Goal: Task Accomplishment & Management: Complete application form

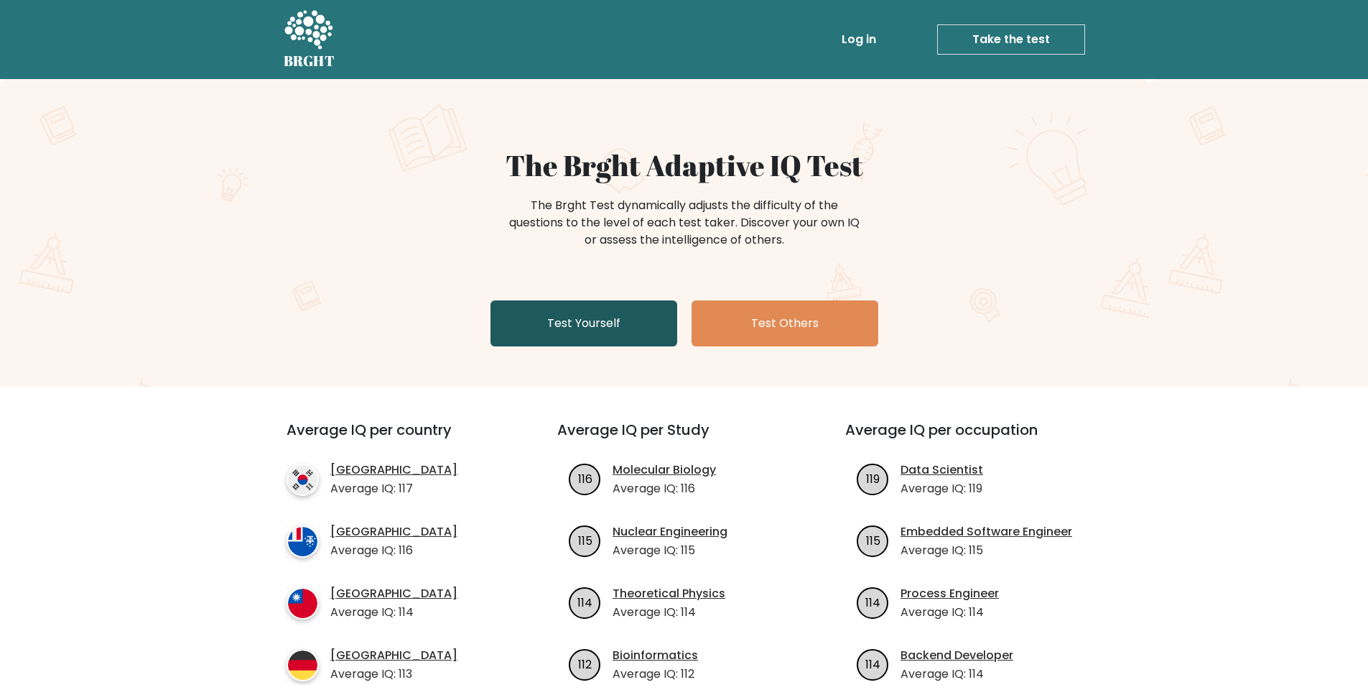
click at [570, 318] on link "Test Yourself" at bounding box center [584, 323] width 187 height 46
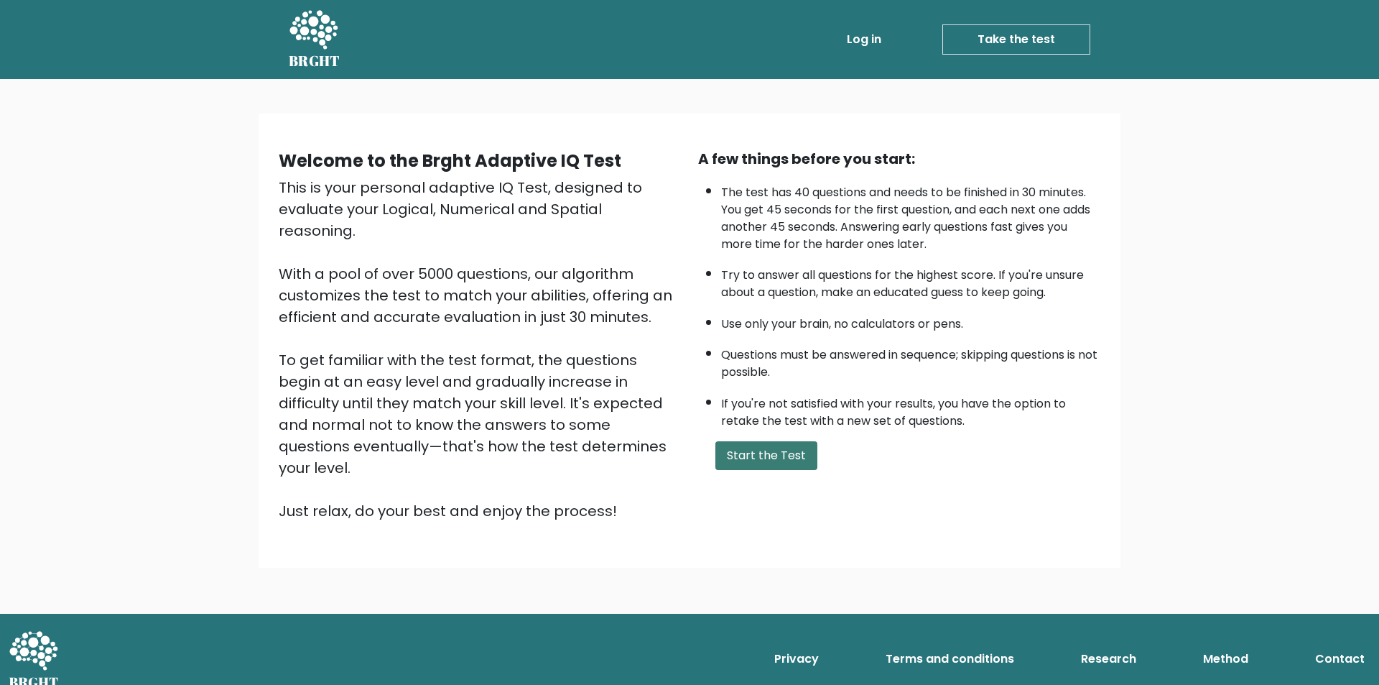
click at [741, 452] on button "Start the Test" at bounding box center [766, 455] width 102 height 29
click at [781, 464] on button "Start the Test" at bounding box center [766, 455] width 102 height 29
click at [774, 448] on button "Start the Test" at bounding box center [766, 455] width 102 height 29
click at [751, 453] on button "Start the Test" at bounding box center [766, 455] width 102 height 29
click at [727, 445] on button "Start the Test" at bounding box center [766, 455] width 102 height 29
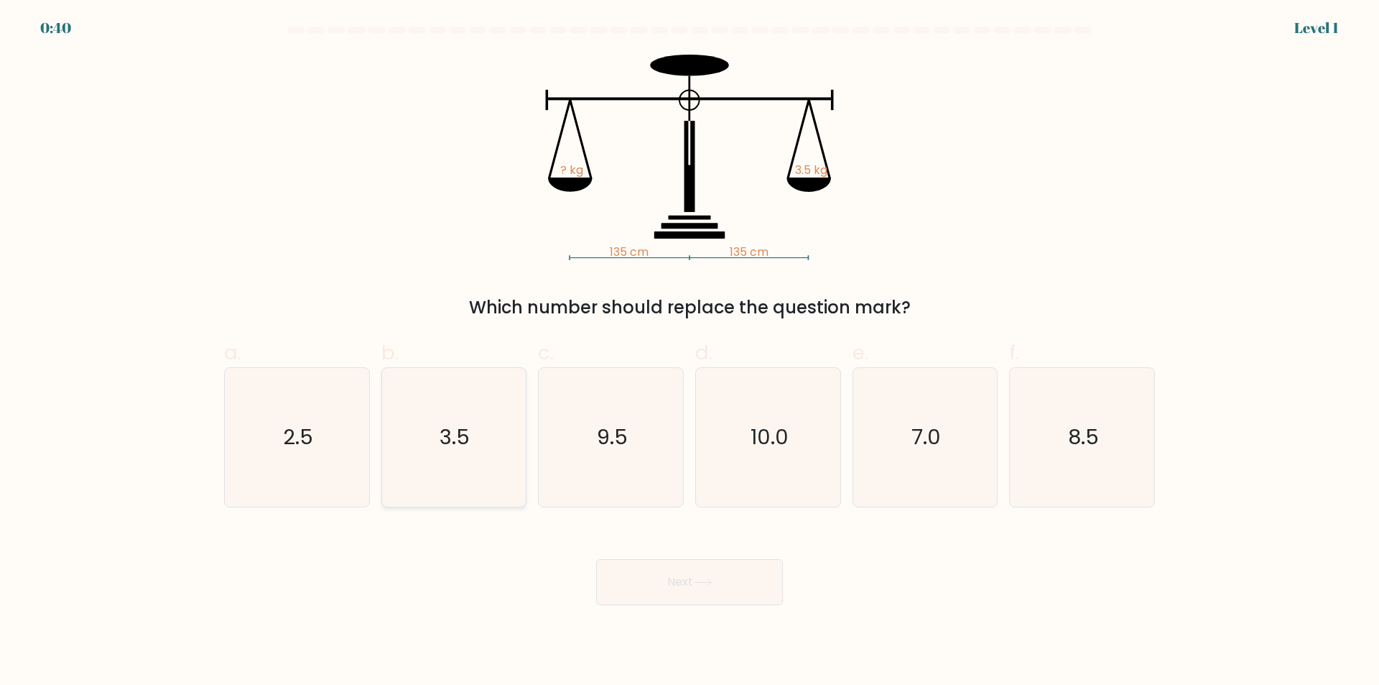
click at [463, 433] on text "3.5" at bounding box center [455, 437] width 30 height 29
click at [690, 352] on input "b. 3.5" at bounding box center [690, 347] width 1 height 9
radio input "true"
click at [728, 577] on button "Next" at bounding box center [689, 582] width 187 height 46
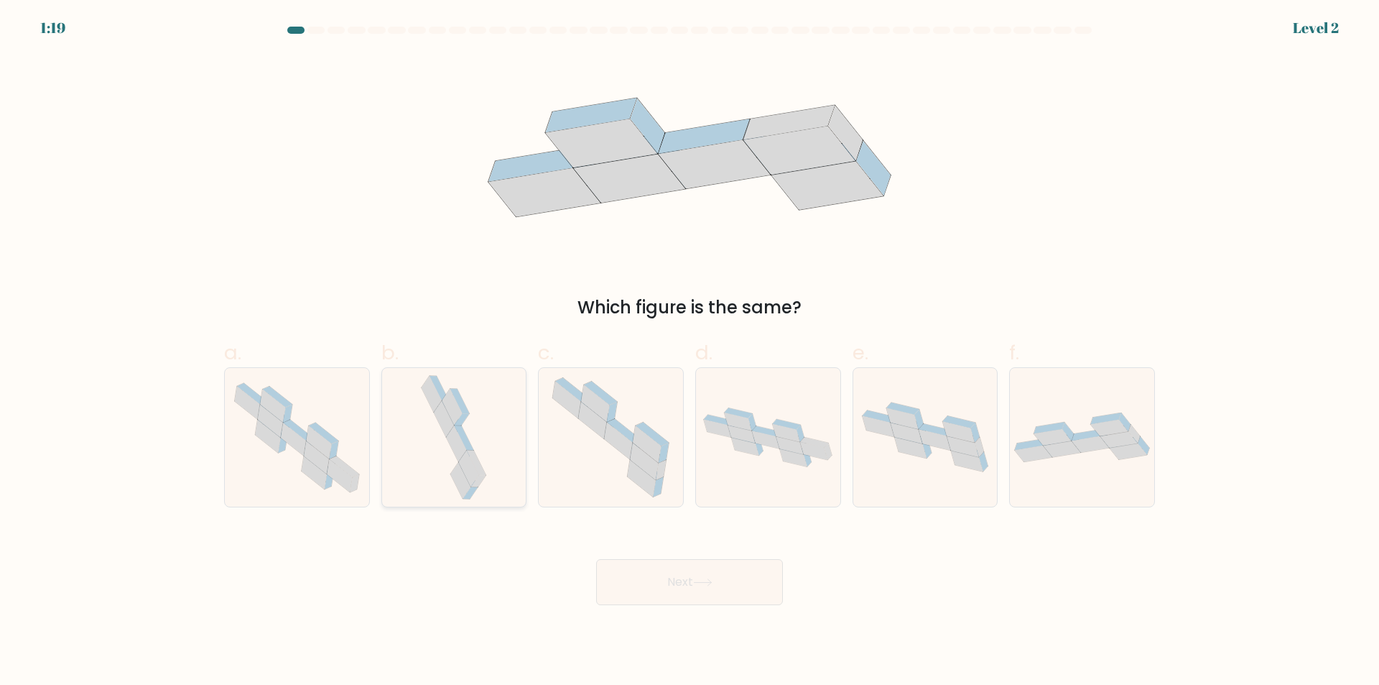
click at [453, 453] on icon at bounding box center [453, 437] width 73 height 139
click at [690, 352] on input "b." at bounding box center [690, 347] width 1 height 9
radio input "true"
click at [711, 583] on icon at bounding box center [702, 582] width 17 height 6
click at [730, 577] on button "Next" at bounding box center [689, 582] width 187 height 46
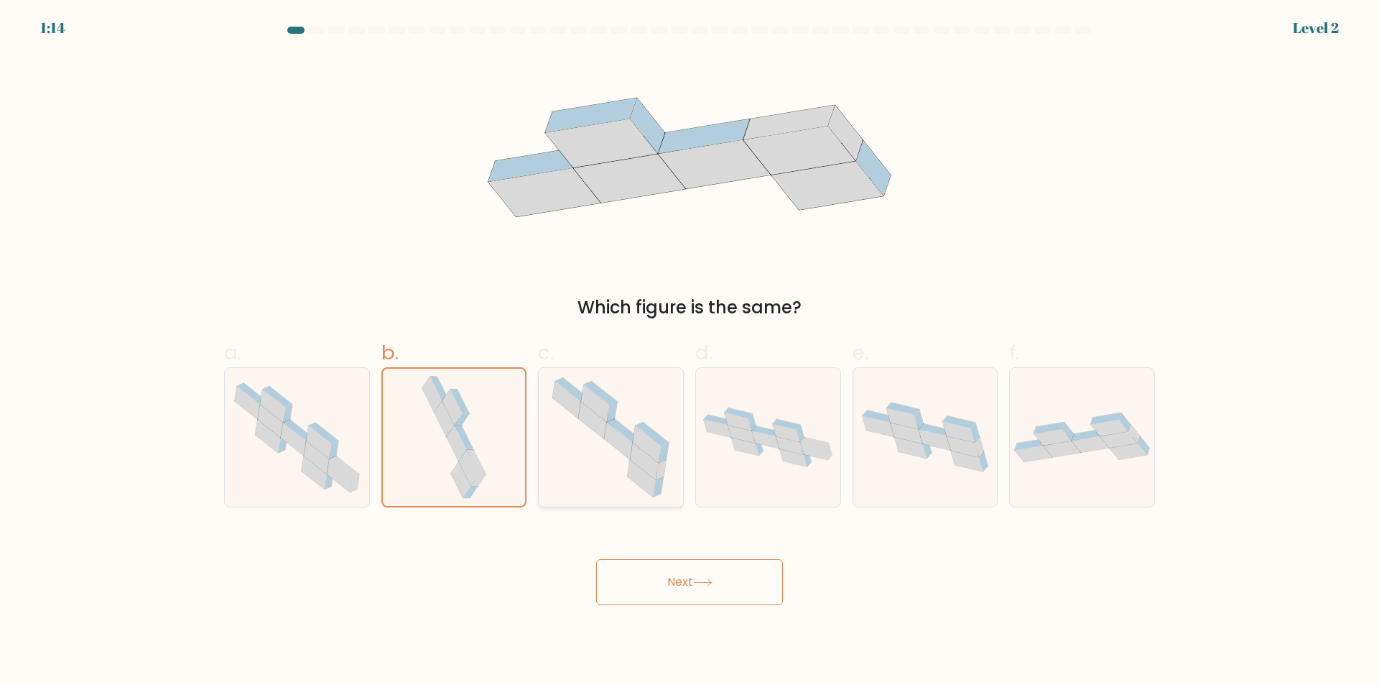
click at [616, 439] on icon at bounding box center [619, 440] width 28 height 37
click at [690, 352] on input "c." at bounding box center [690, 347] width 1 height 9
radio input "true"
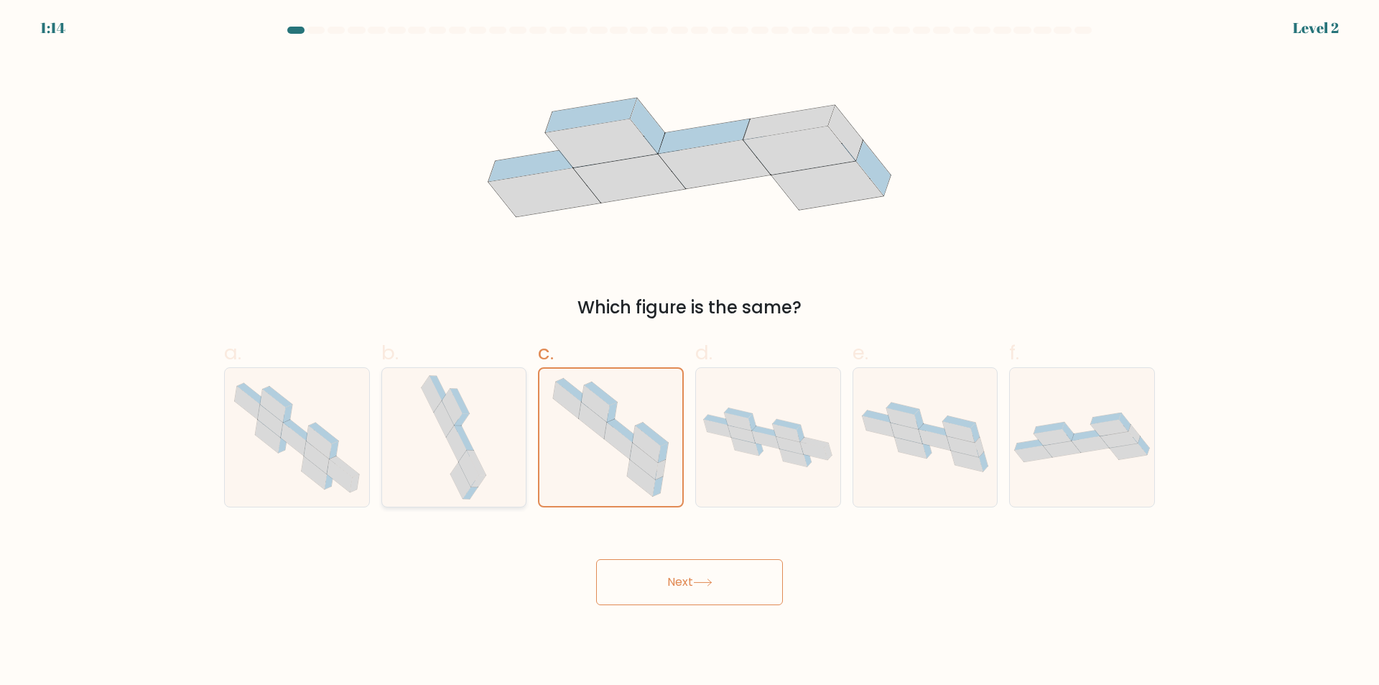
click at [430, 415] on icon at bounding box center [453, 437] width 73 height 139
click at [690, 352] on input "b." at bounding box center [690, 347] width 1 height 9
radio input "true"
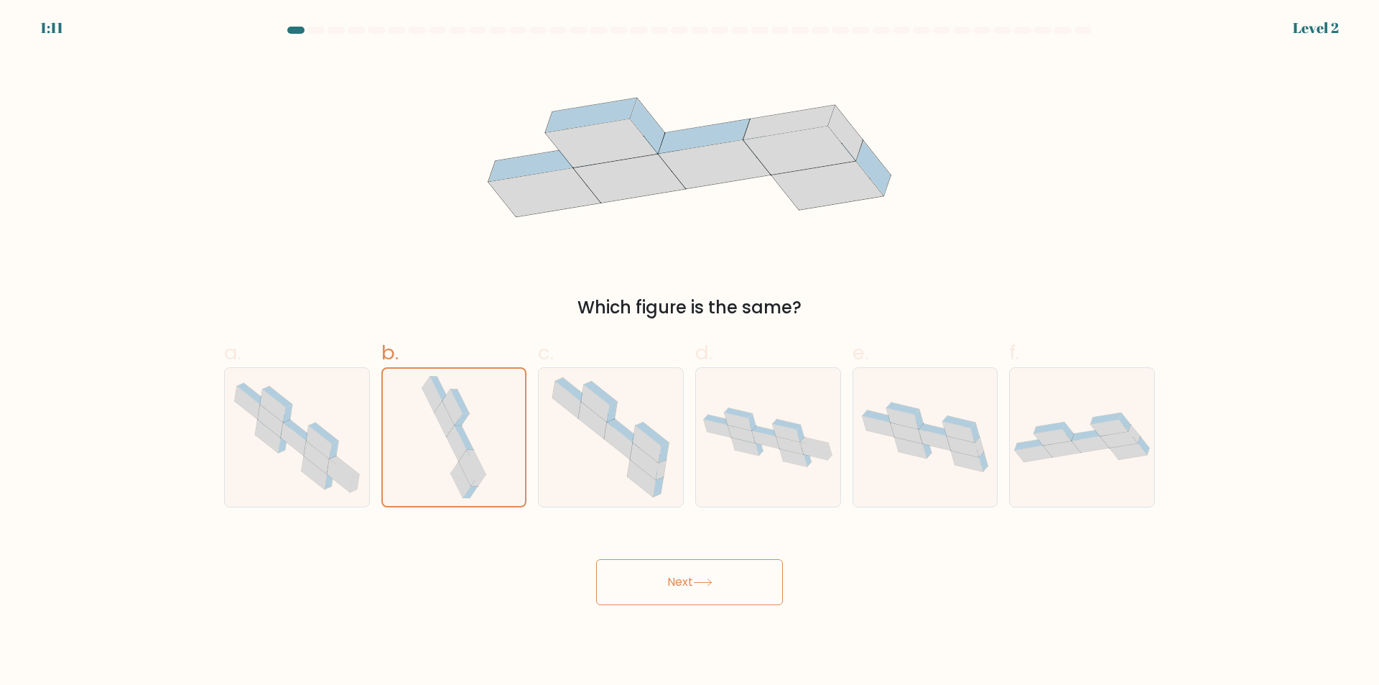
click at [718, 579] on button "Next" at bounding box center [689, 582] width 187 height 46
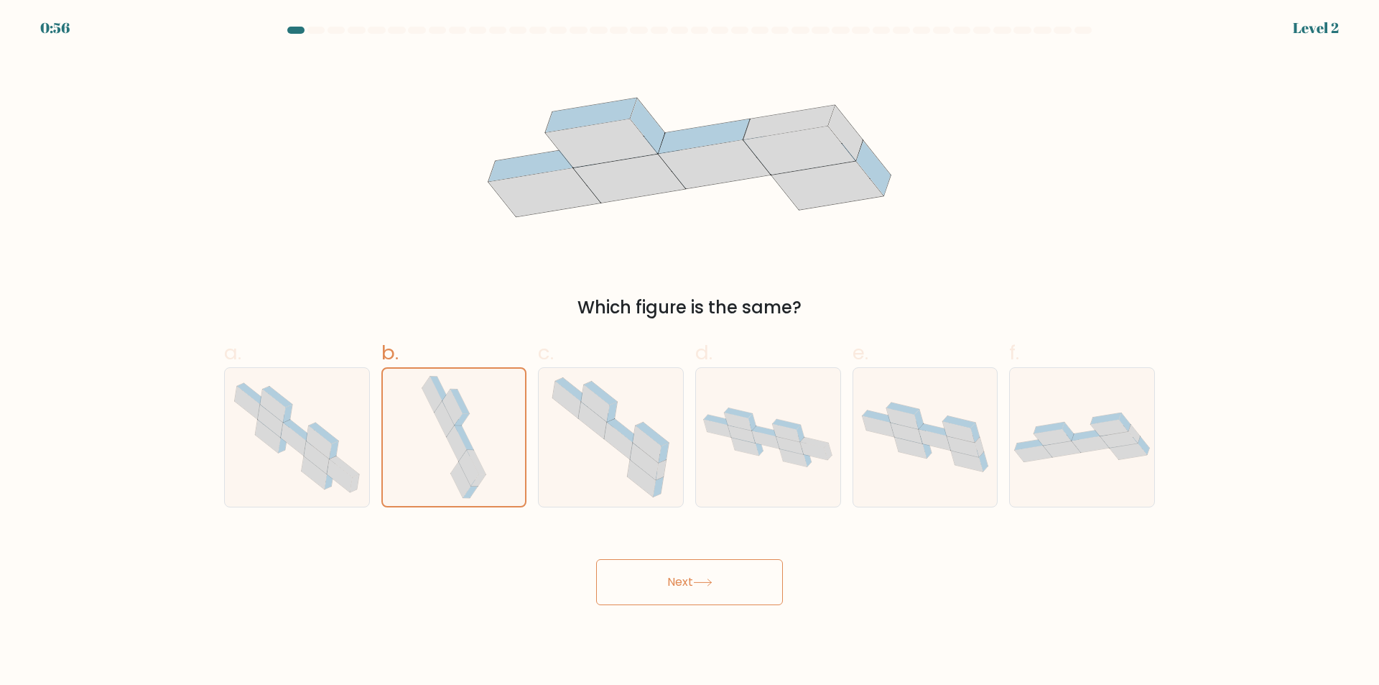
click at [718, 579] on button "Next" at bounding box center [689, 582] width 187 height 46
click at [601, 449] on icon at bounding box center [611, 437] width 139 height 139
click at [690, 352] on input "c." at bounding box center [690, 347] width 1 height 9
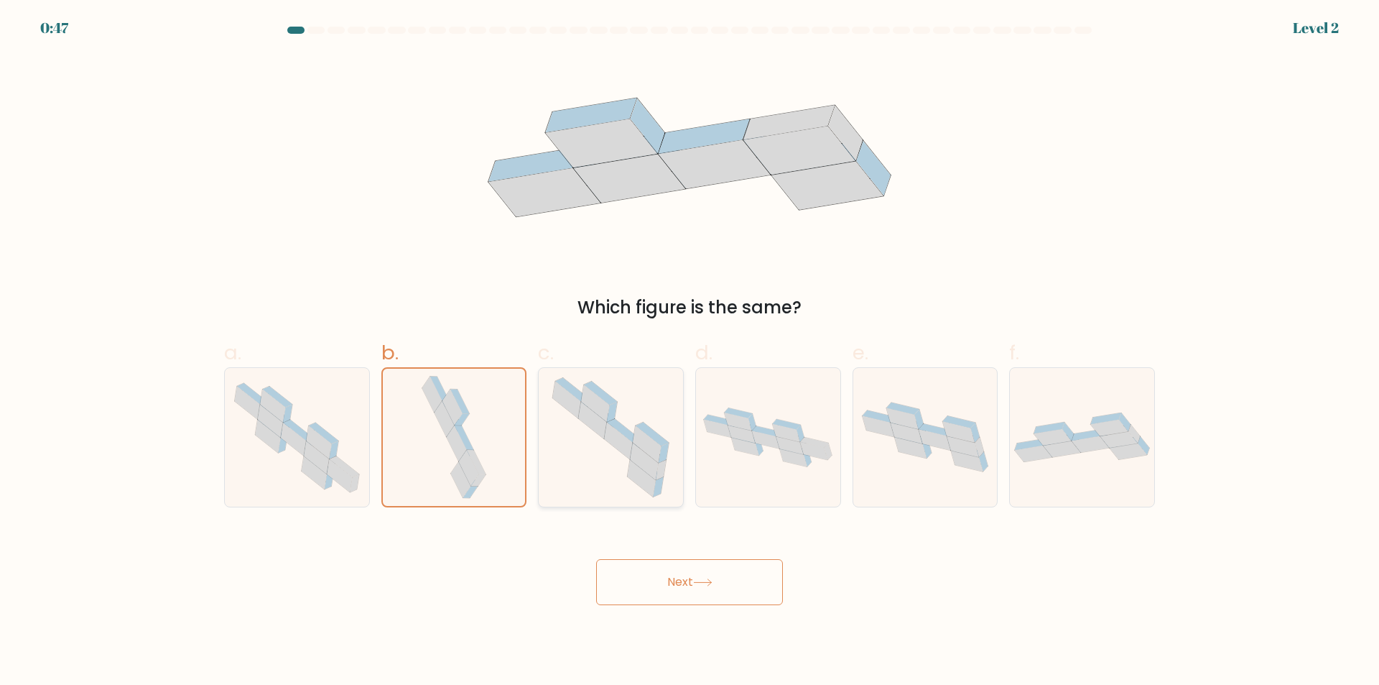
radio input "true"
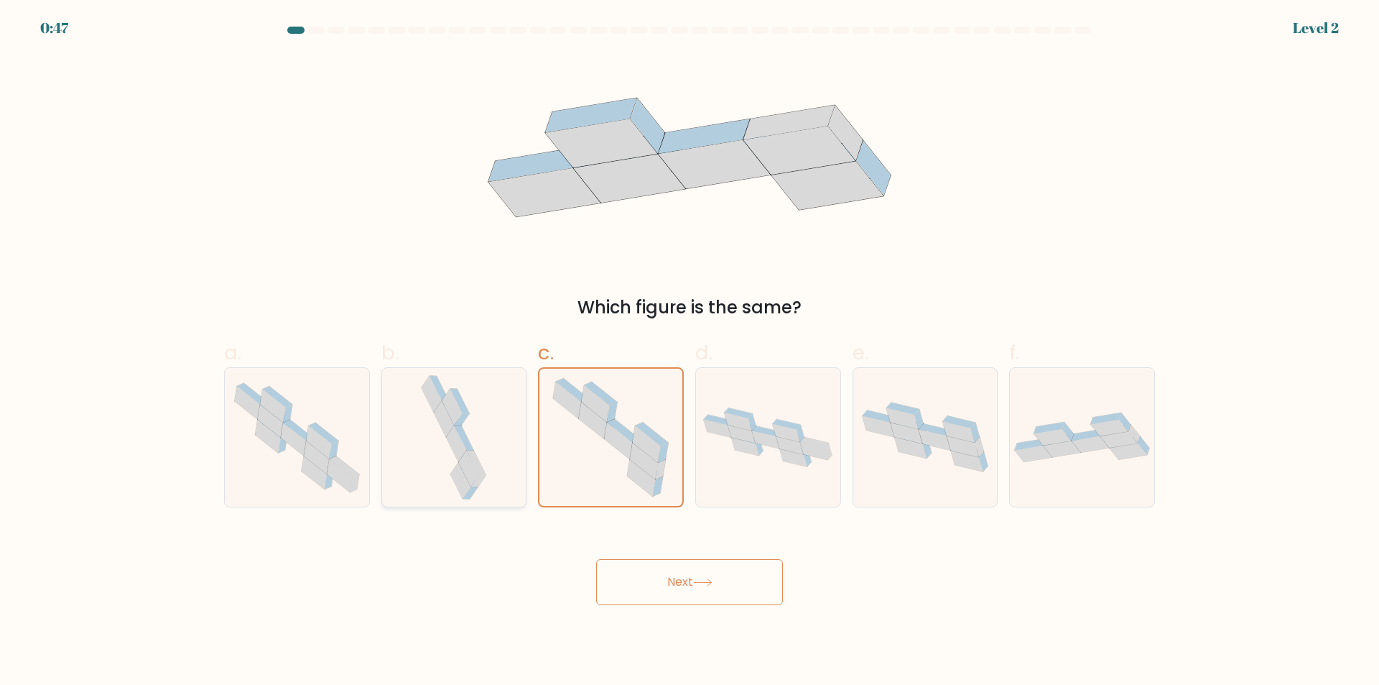
click at [420, 427] on icon at bounding box center [453, 437] width 73 height 139
click at [690, 352] on input "b." at bounding box center [690, 347] width 1 height 9
radio input "true"
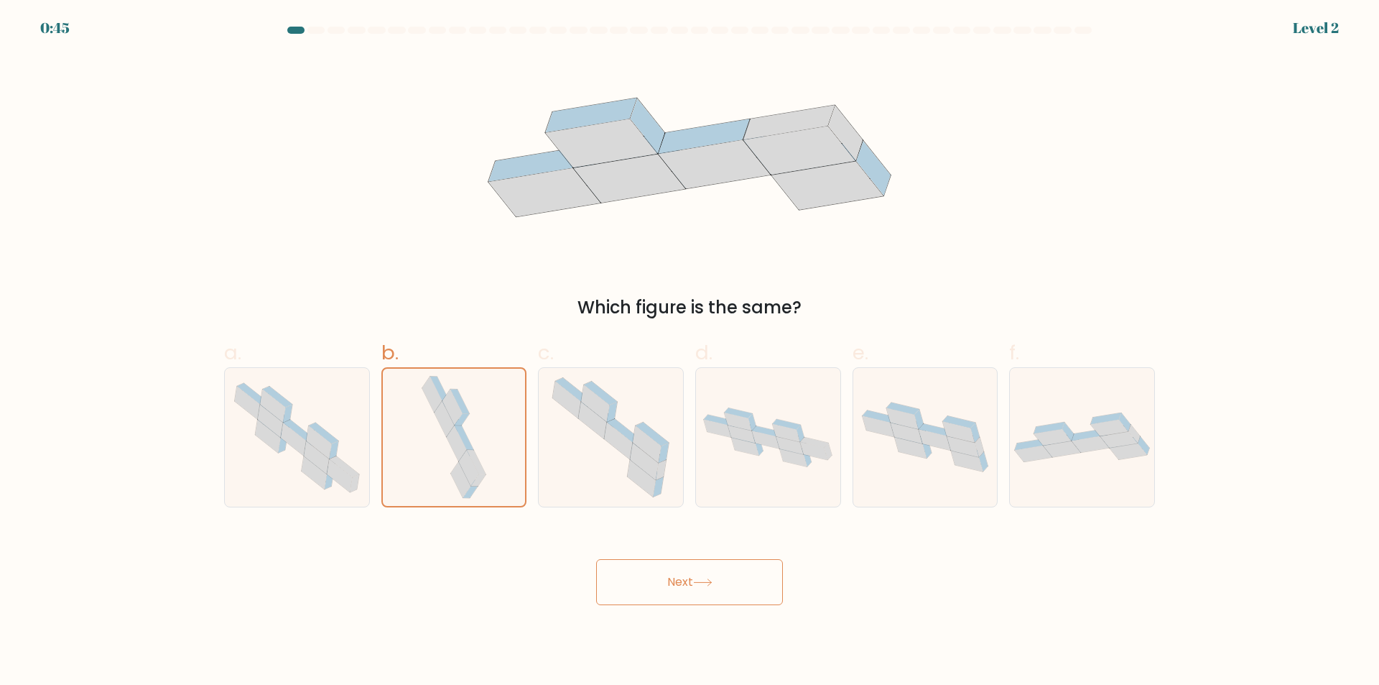
click at [619, 570] on button "Next" at bounding box center [689, 582] width 187 height 46
drag, startPoint x: 619, startPoint y: 570, endPoint x: 747, endPoint y: 575, distance: 128.0
click at [747, 575] on button "Next" at bounding box center [689, 582] width 187 height 46
drag, startPoint x: 747, startPoint y: 575, endPoint x: 715, endPoint y: 579, distance: 31.8
click at [715, 579] on button "Next" at bounding box center [689, 582] width 187 height 46
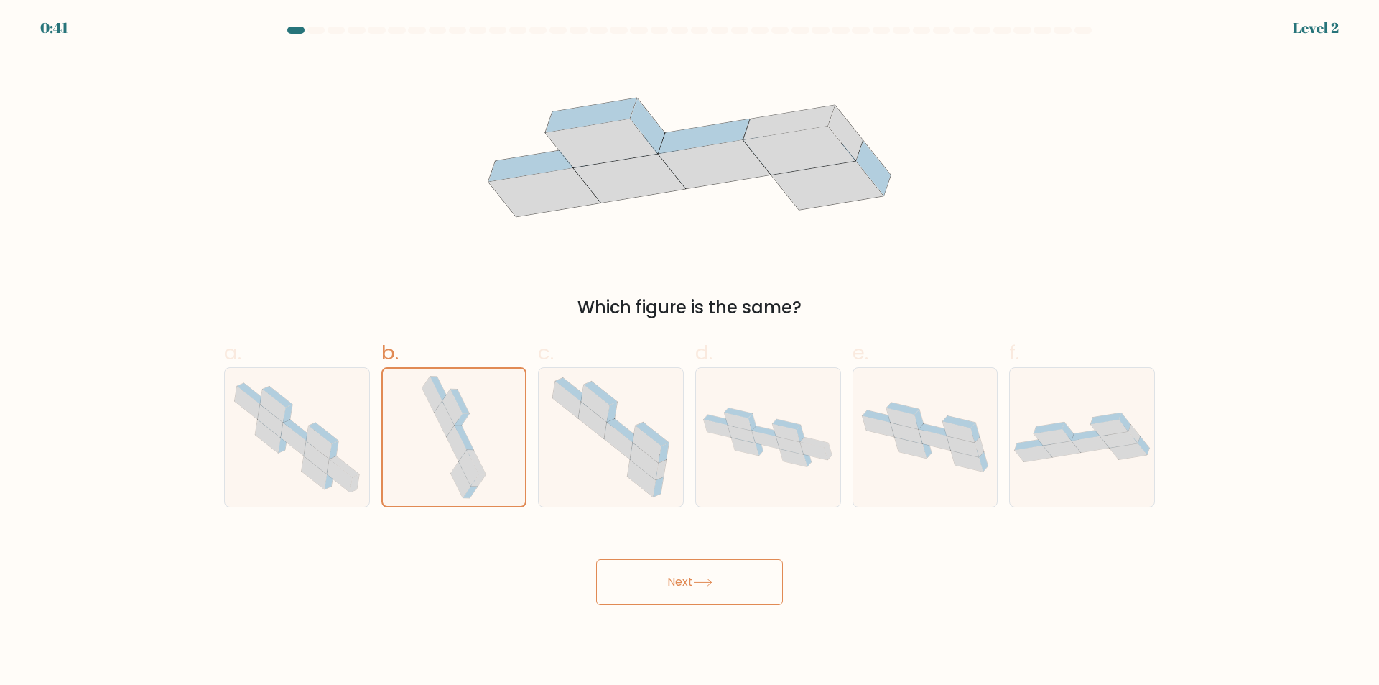
click at [713, 575] on button "Next" at bounding box center [689, 582] width 187 height 46
click at [712, 574] on button "Next" at bounding box center [689, 582] width 187 height 46
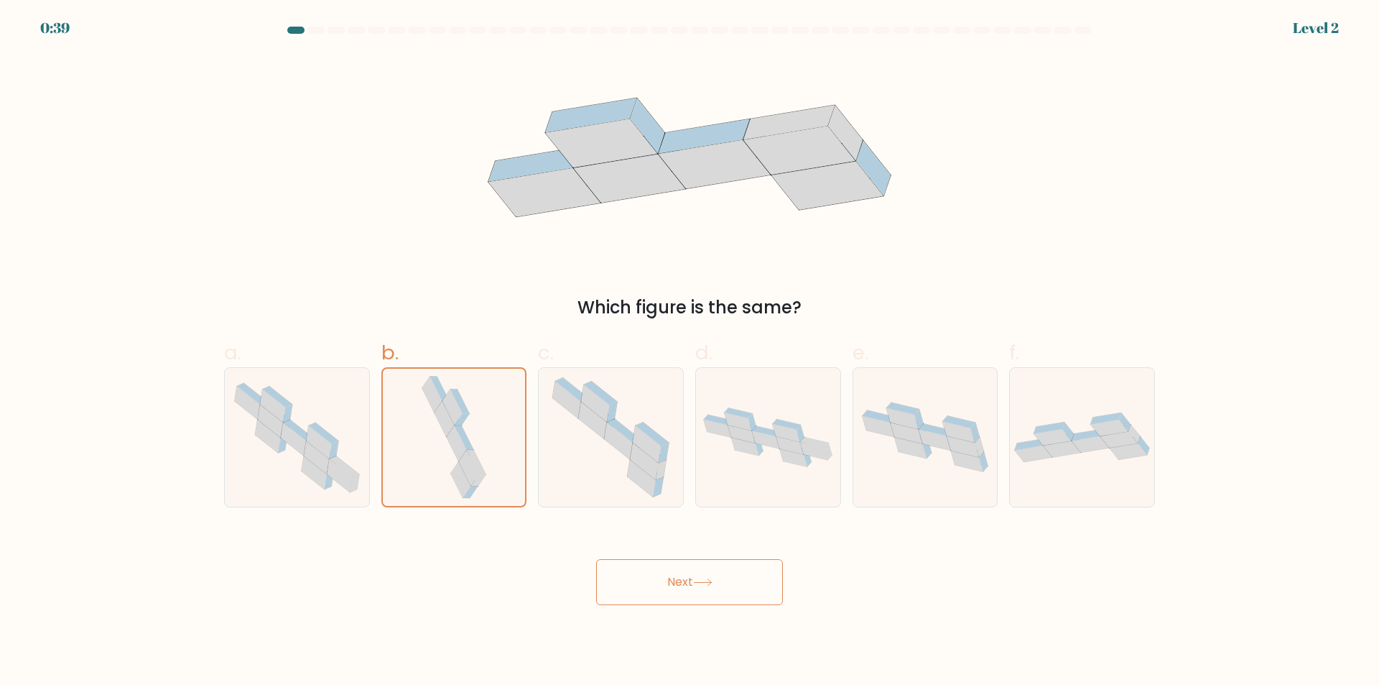
click at [712, 574] on button "Next" at bounding box center [689, 582] width 187 height 46
click at [707, 567] on button "Next" at bounding box center [689, 582] width 187 height 46
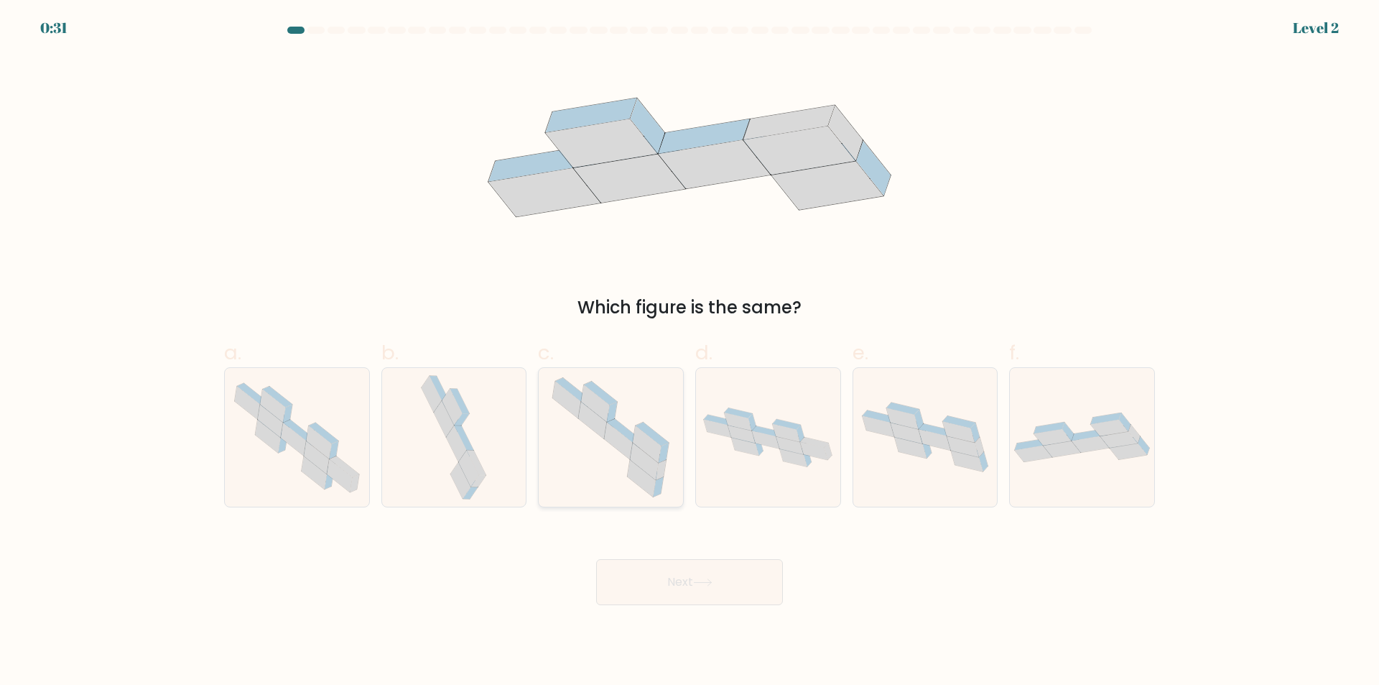
click at [609, 430] on icon at bounding box center [619, 440] width 28 height 37
click at [690, 352] on input "c." at bounding box center [690, 347] width 1 height 9
radio input "true"
click at [476, 461] on icon at bounding box center [476, 462] width 19 height 24
click at [690, 352] on input "b." at bounding box center [690, 347] width 1 height 9
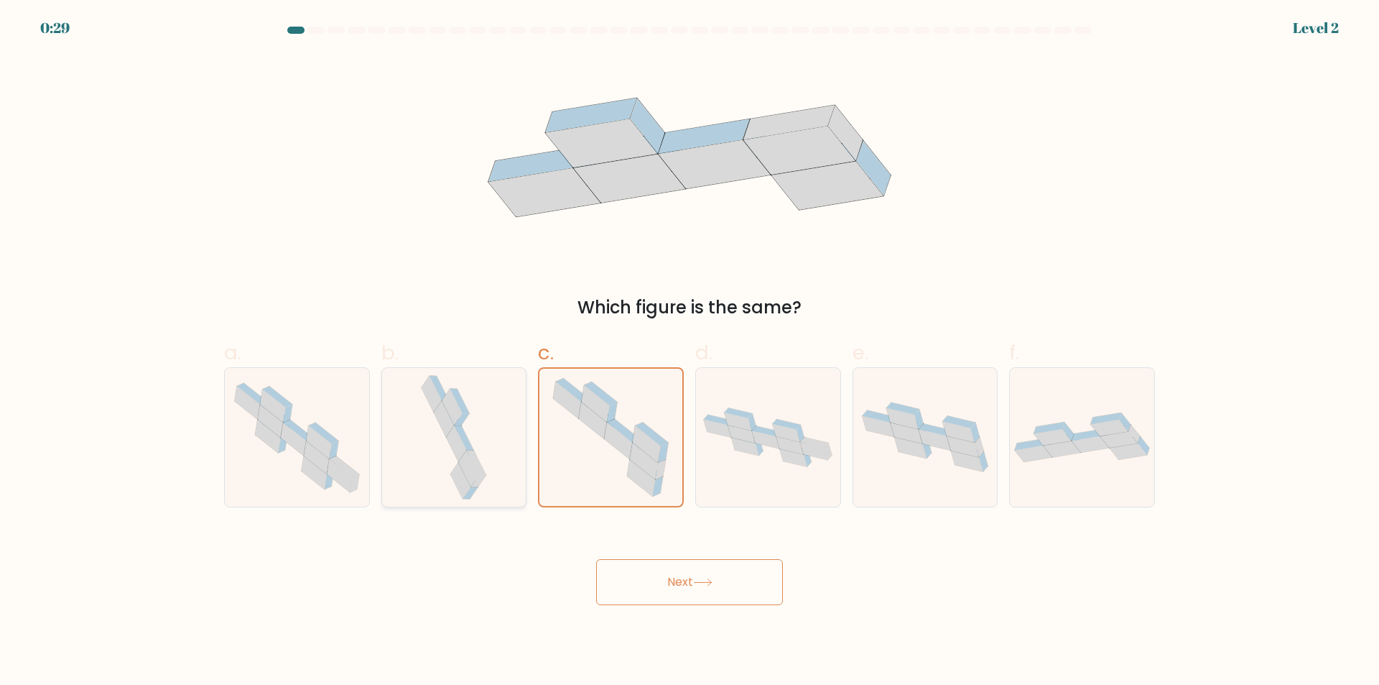
radio input "true"
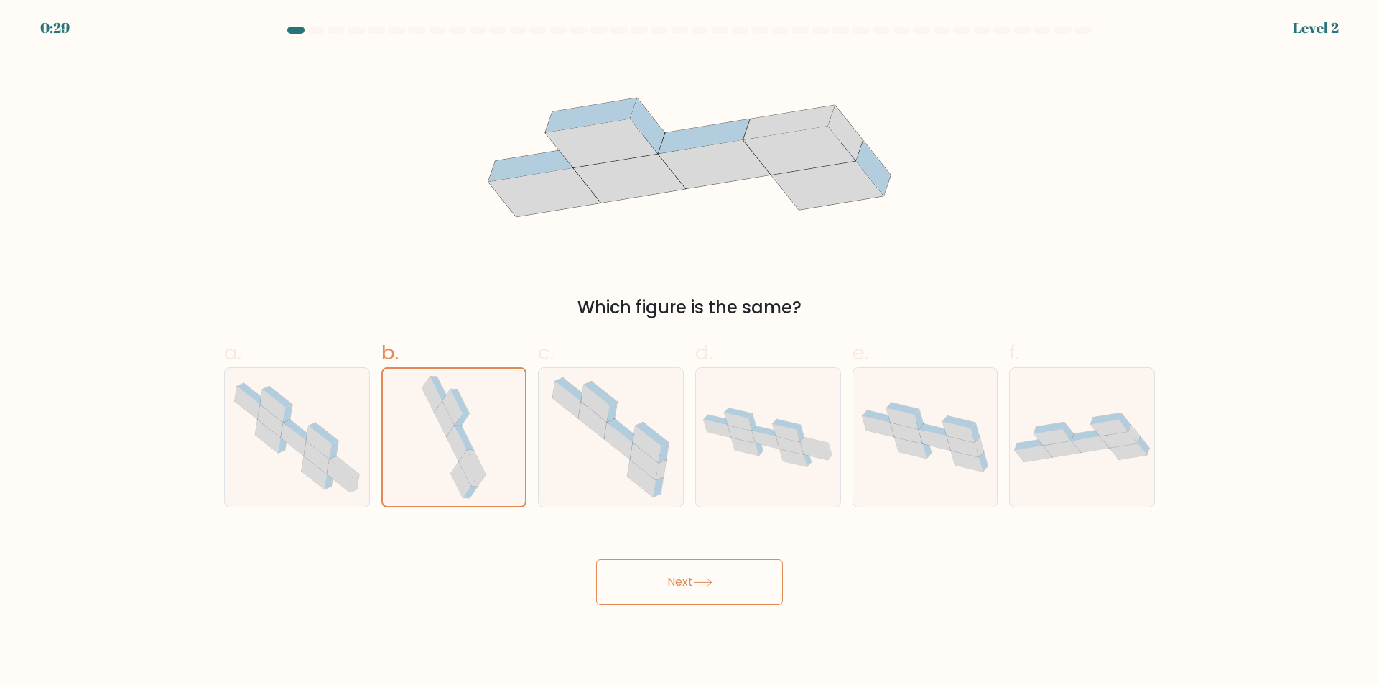
click at [719, 579] on button "Next" at bounding box center [689, 582] width 187 height 46
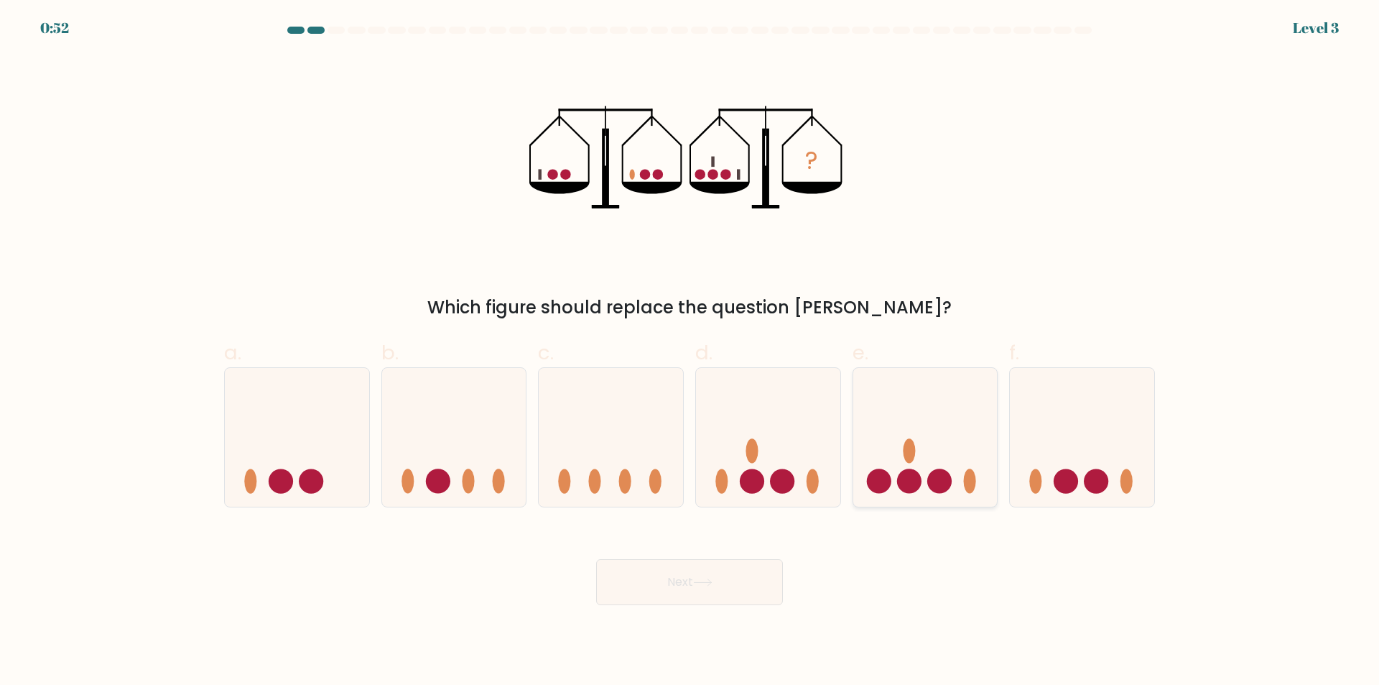
click at [909, 468] on icon at bounding box center [925, 437] width 144 height 119
click at [690, 352] on input "e." at bounding box center [690, 347] width 1 height 9
radio input "true"
click at [746, 549] on div "Next" at bounding box center [690, 564] width 948 height 80
click at [736, 574] on button "Next" at bounding box center [689, 582] width 187 height 46
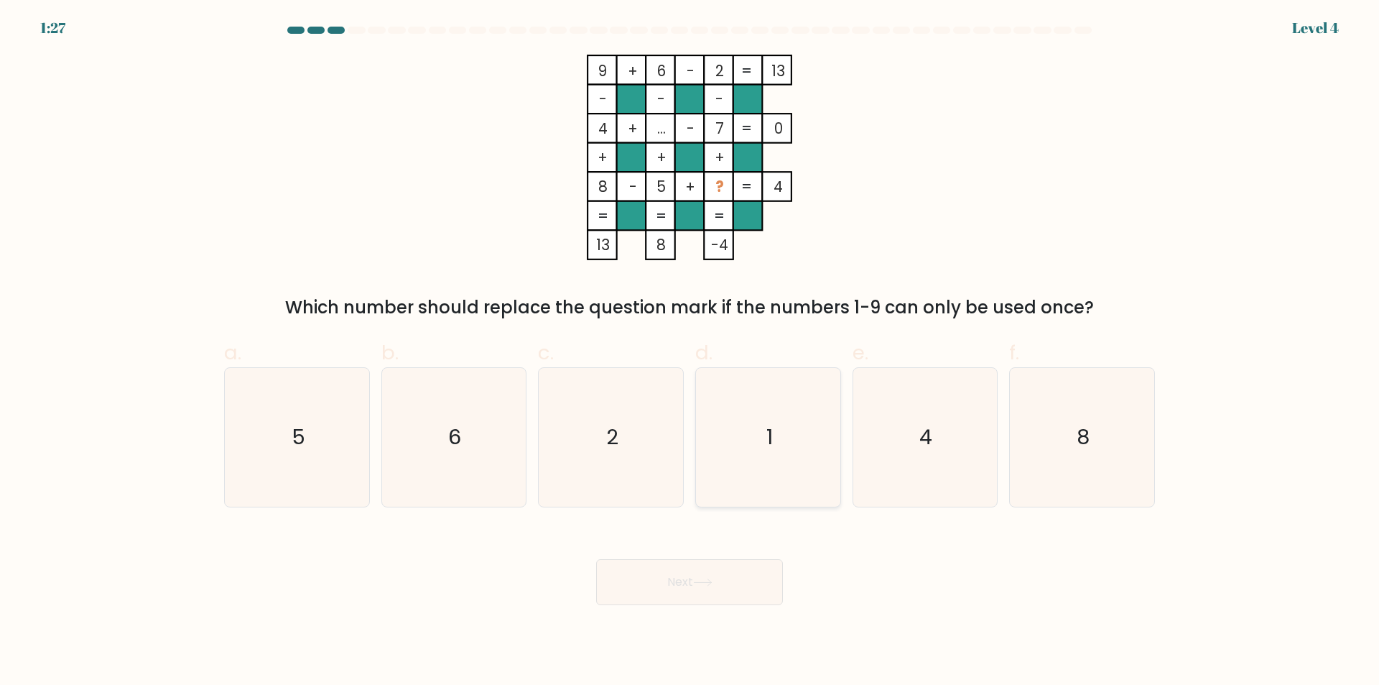
drag, startPoint x: 750, startPoint y: 370, endPoint x: 751, endPoint y: 379, distance: 8.7
click at [750, 373] on icon "1" at bounding box center [768, 437] width 139 height 139
click at [690, 352] on input "d. 1" at bounding box center [690, 347] width 1 height 9
radio input "true"
click at [756, 605] on button "Next" at bounding box center [689, 582] width 187 height 46
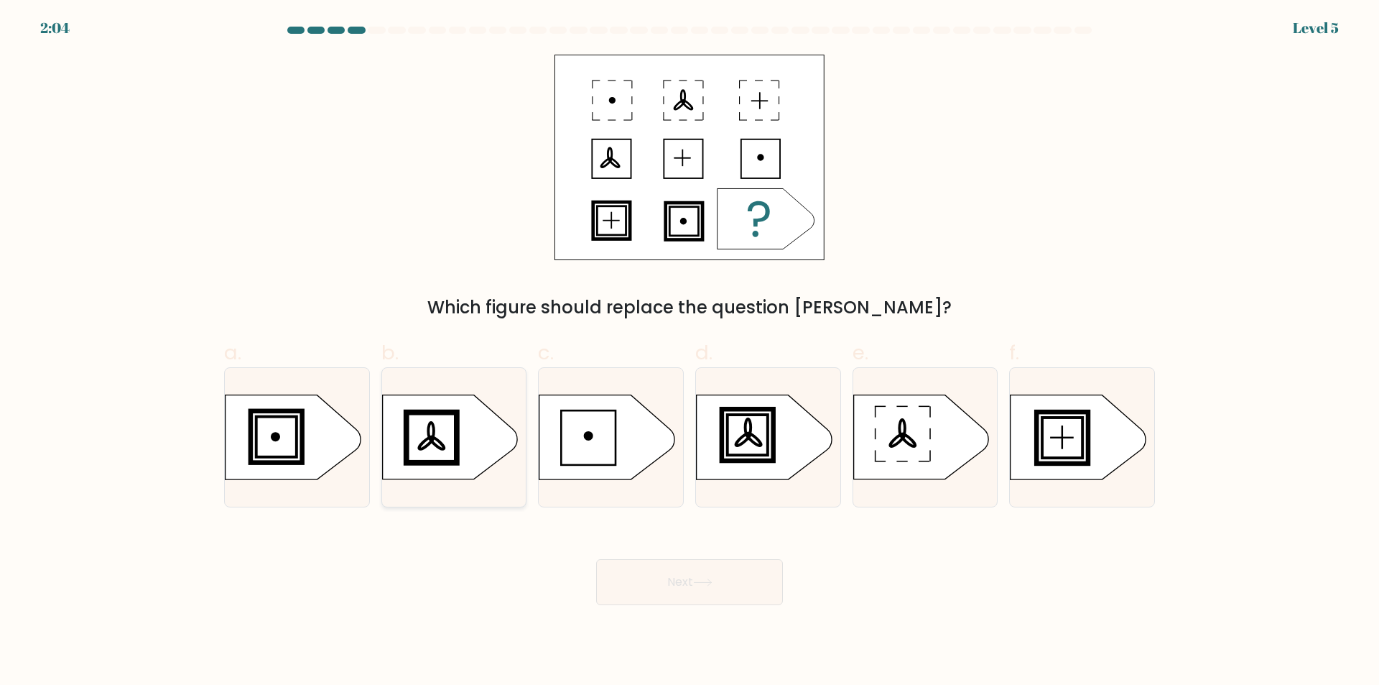
click at [437, 426] on icon at bounding box center [449, 437] width 135 height 84
click at [690, 352] on input "b." at bounding box center [690, 347] width 1 height 9
radio input "true"
click at [761, 429] on icon at bounding box center [764, 437] width 135 height 84
click at [690, 352] on input "d." at bounding box center [690, 347] width 1 height 9
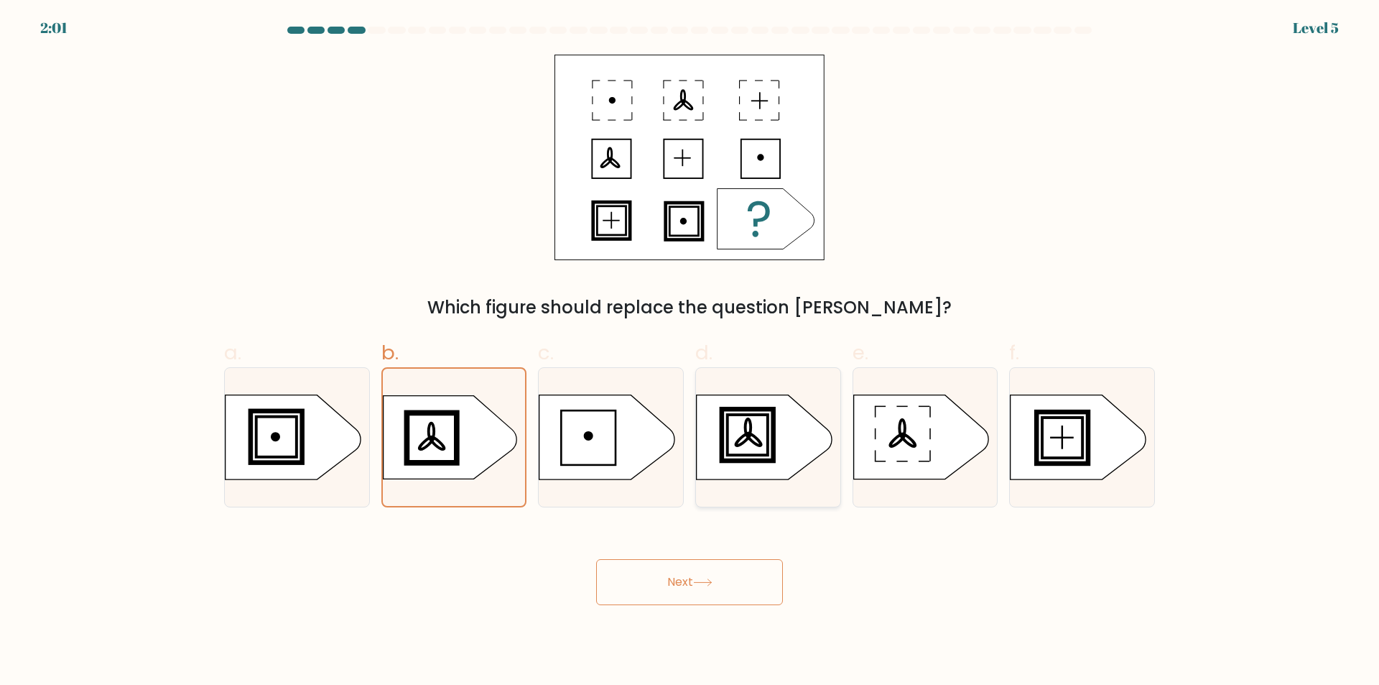
radio input "true"
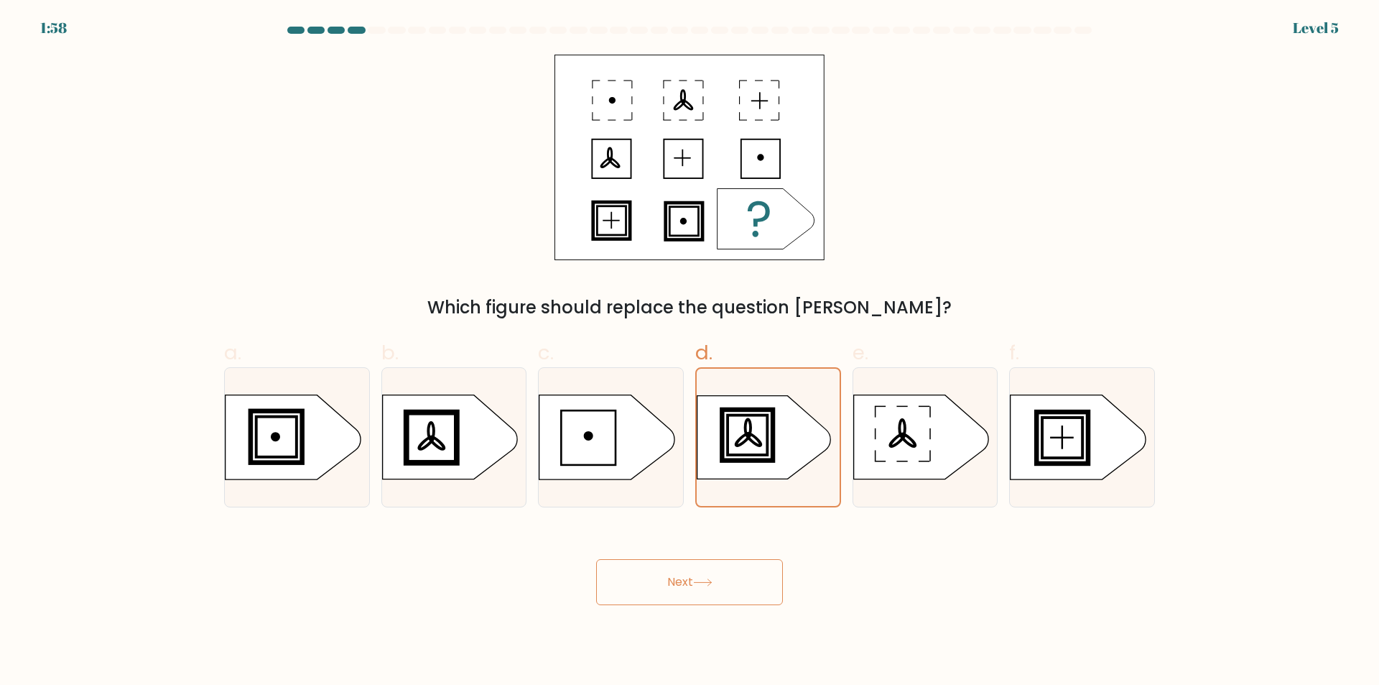
click at [733, 573] on button "Next" at bounding box center [689, 582] width 187 height 46
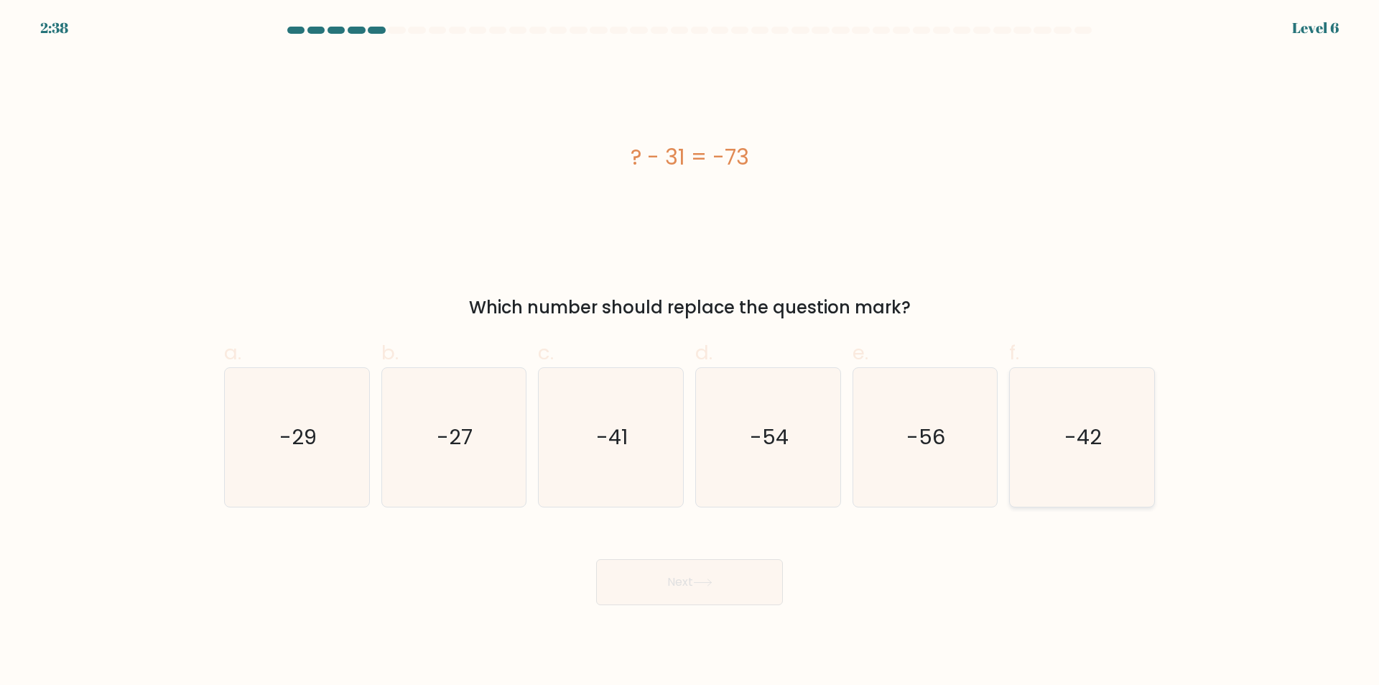
click at [1100, 425] on text "-42" at bounding box center [1083, 437] width 37 height 29
click at [690, 352] on input "f. -42" at bounding box center [690, 347] width 1 height 9
radio input "true"
click at [756, 578] on button "Next" at bounding box center [689, 582] width 187 height 46
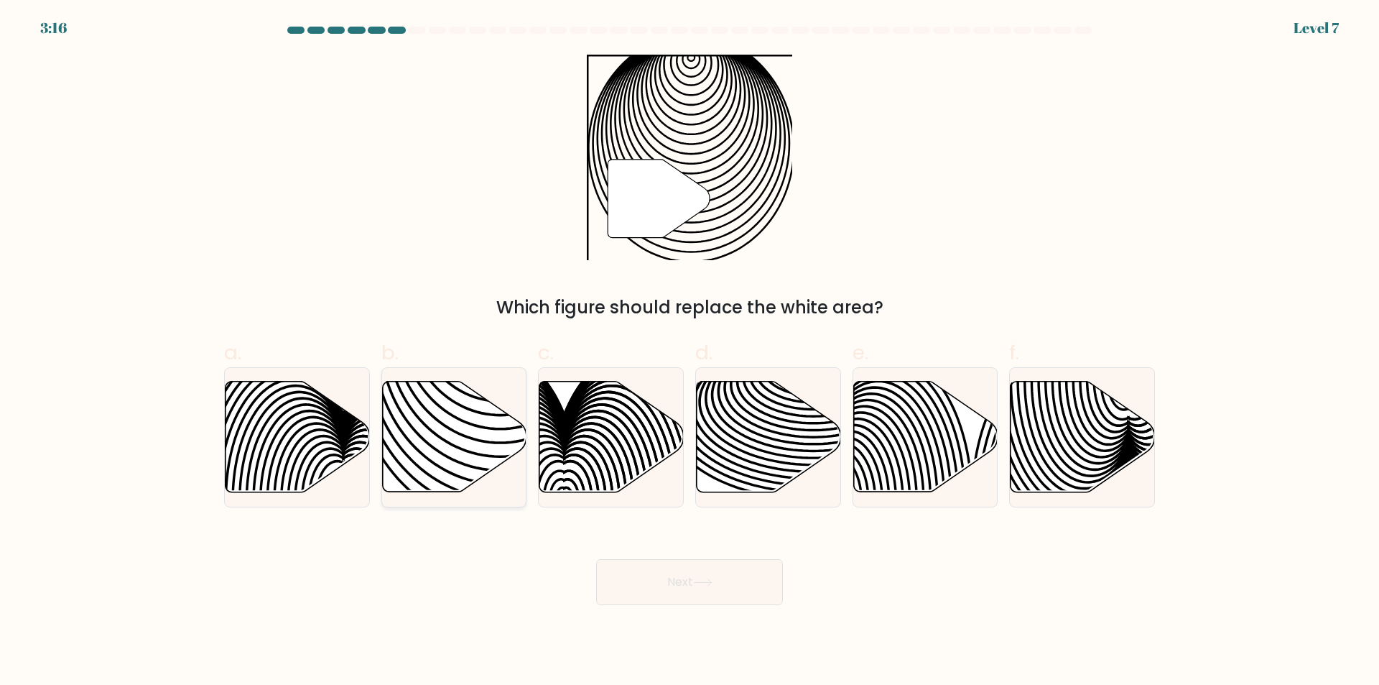
click at [472, 430] on icon at bounding box center [454, 436] width 144 height 111
click at [690, 352] on input "b." at bounding box center [690, 347] width 1 height 9
radio input "true"
click at [758, 588] on button "Next" at bounding box center [689, 582] width 187 height 46
click at [705, 580] on icon at bounding box center [702, 582] width 19 height 8
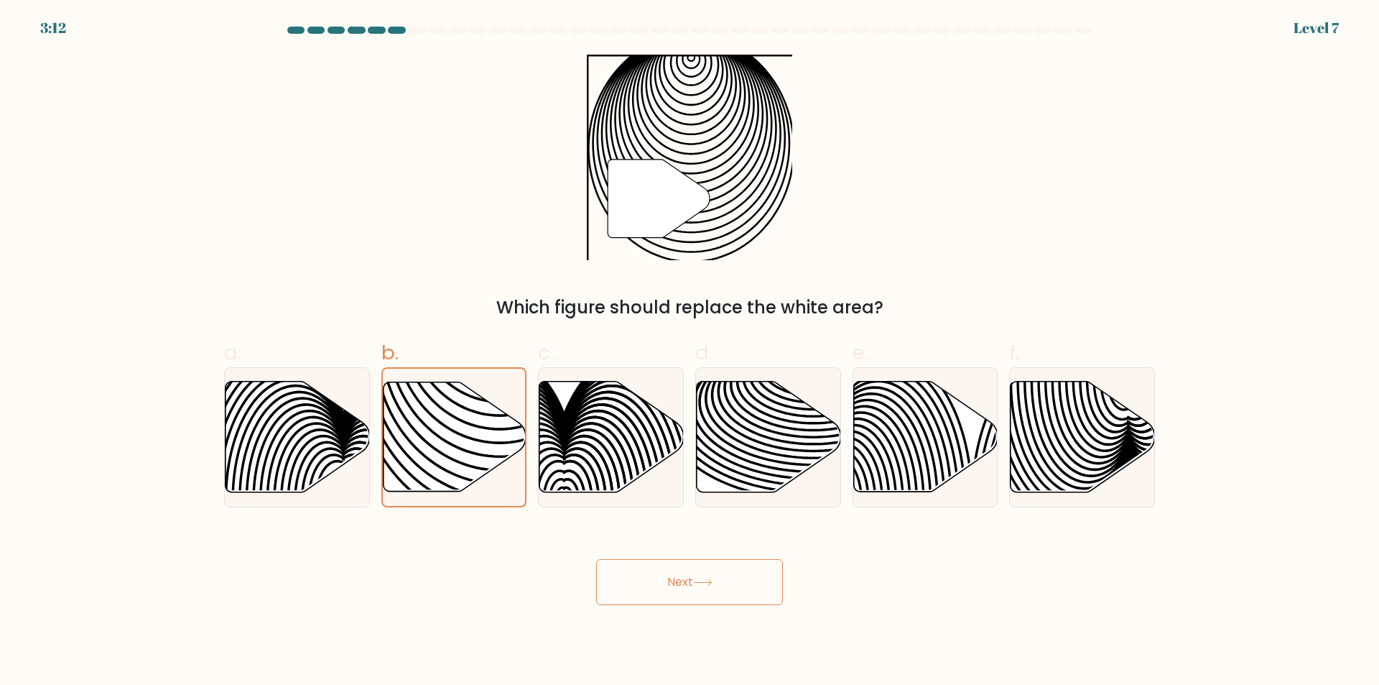
click at [705, 580] on icon at bounding box center [702, 582] width 19 height 8
click at [474, 420] on icon at bounding box center [454, 436] width 144 height 111
click at [690, 352] on input "b." at bounding box center [690, 347] width 1 height 9
radio input "true"
click at [730, 588] on button "Next" at bounding box center [689, 582] width 187 height 46
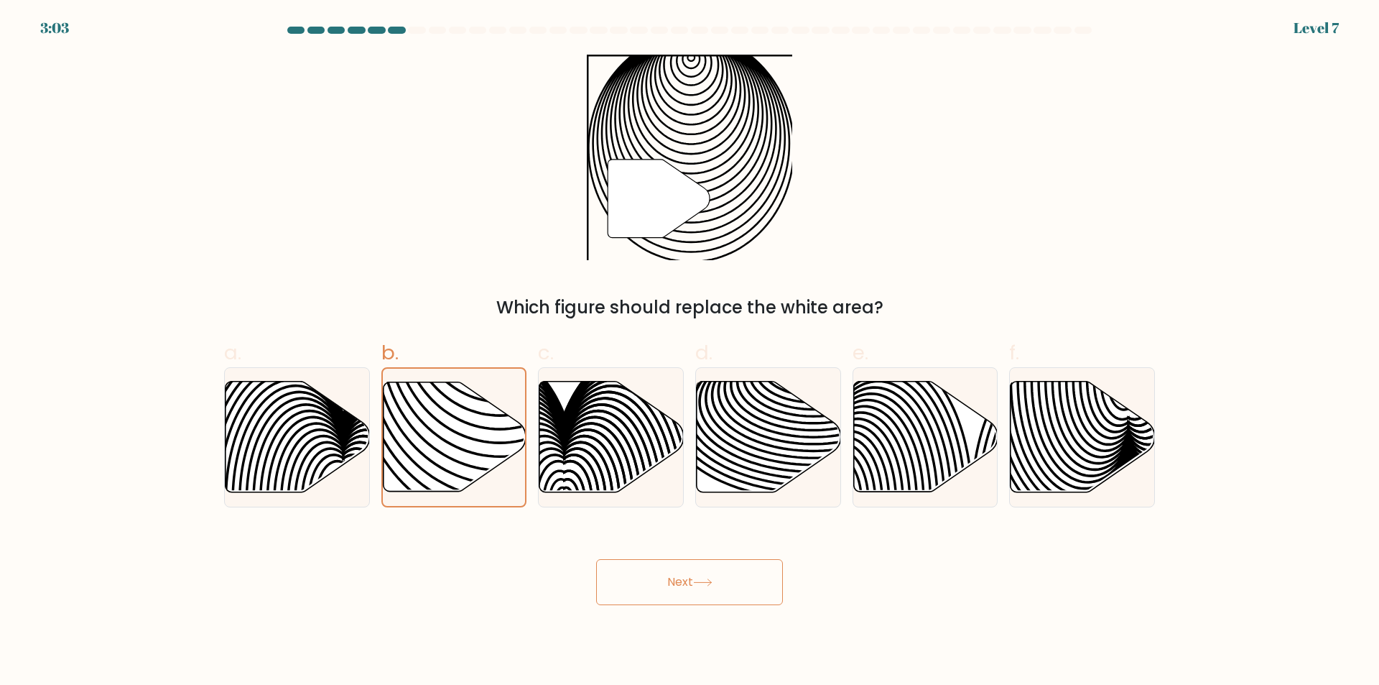
click at [667, 568] on button "Next" at bounding box center [689, 582] width 187 height 46
drag, startPoint x: 667, startPoint y: 568, endPoint x: 767, endPoint y: 585, distance: 101.3
click at [672, 568] on button "Next" at bounding box center [689, 582] width 187 height 46
click at [767, 585] on button "Next" at bounding box center [689, 582] width 187 height 46
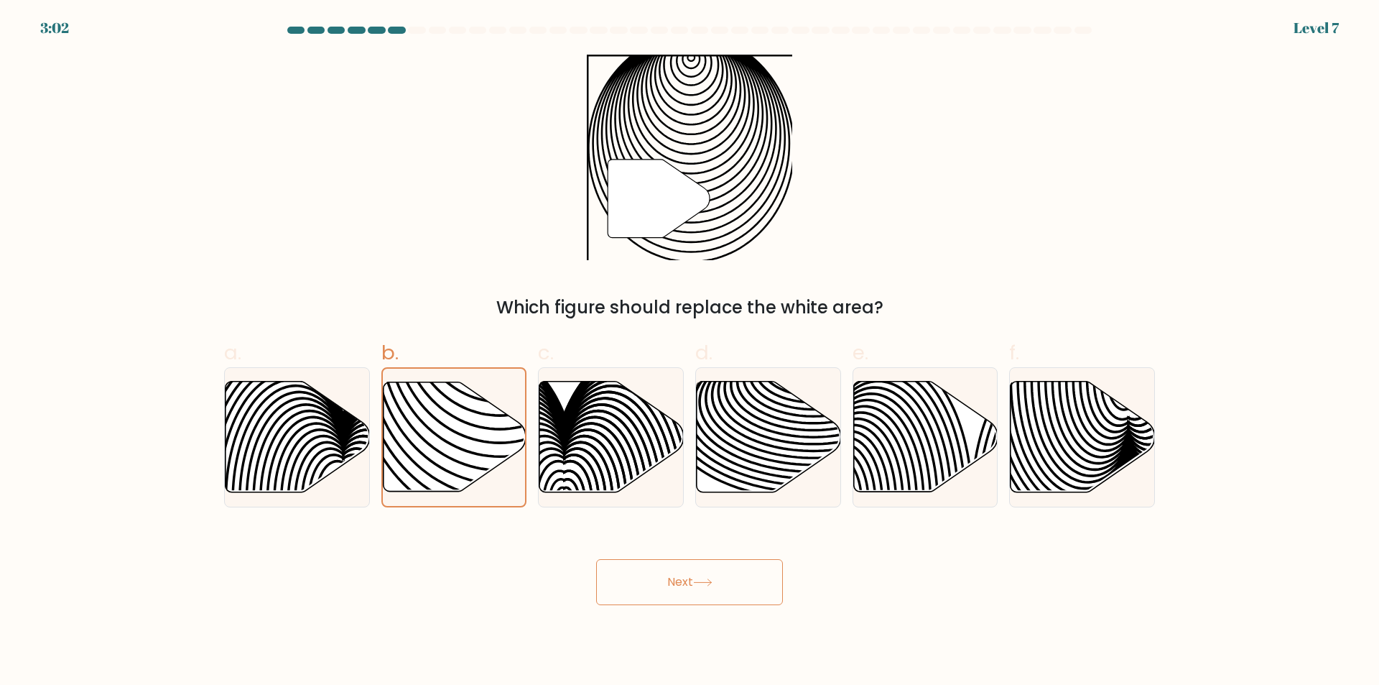
click at [767, 585] on button "Next" at bounding box center [689, 582] width 187 height 46
click at [722, 572] on button "Next" at bounding box center [689, 582] width 187 height 46
click at [725, 583] on button "Next" at bounding box center [689, 582] width 187 height 46
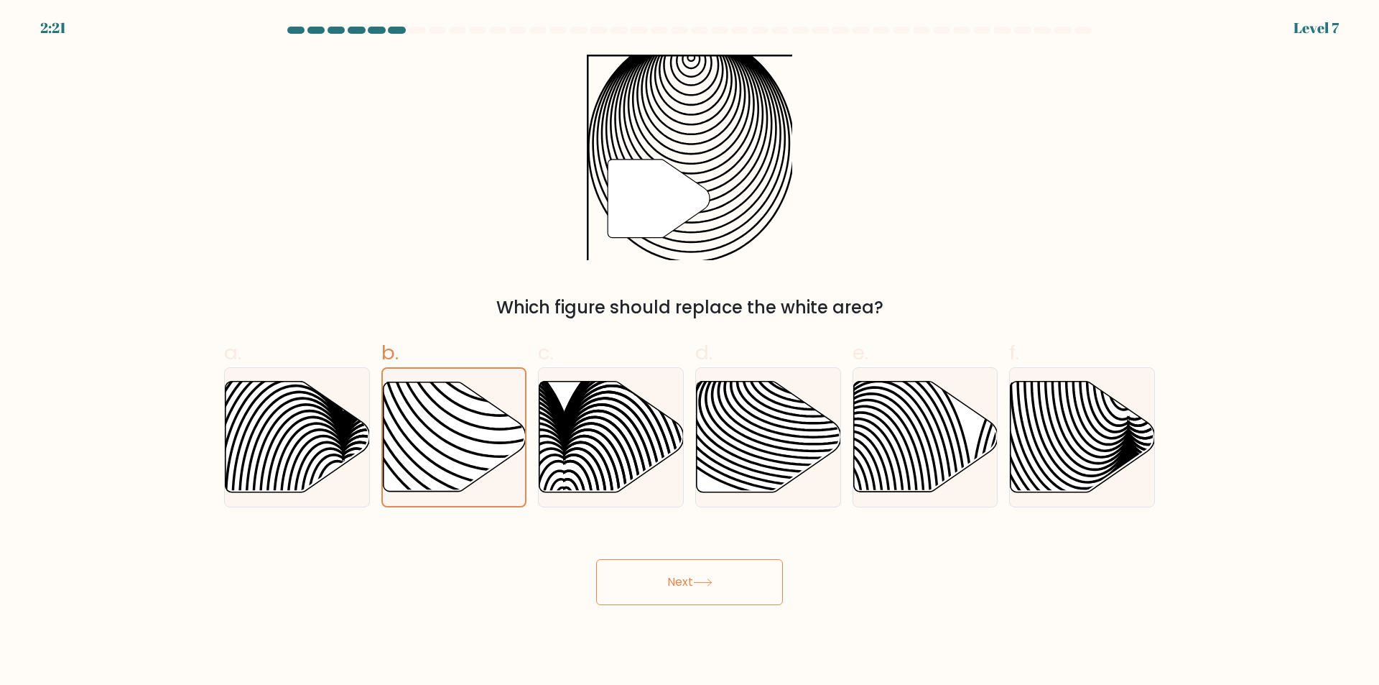
click at [725, 583] on button "Next" at bounding box center [689, 582] width 187 height 46
click at [726, 582] on button "Next" at bounding box center [689, 582] width 187 height 46
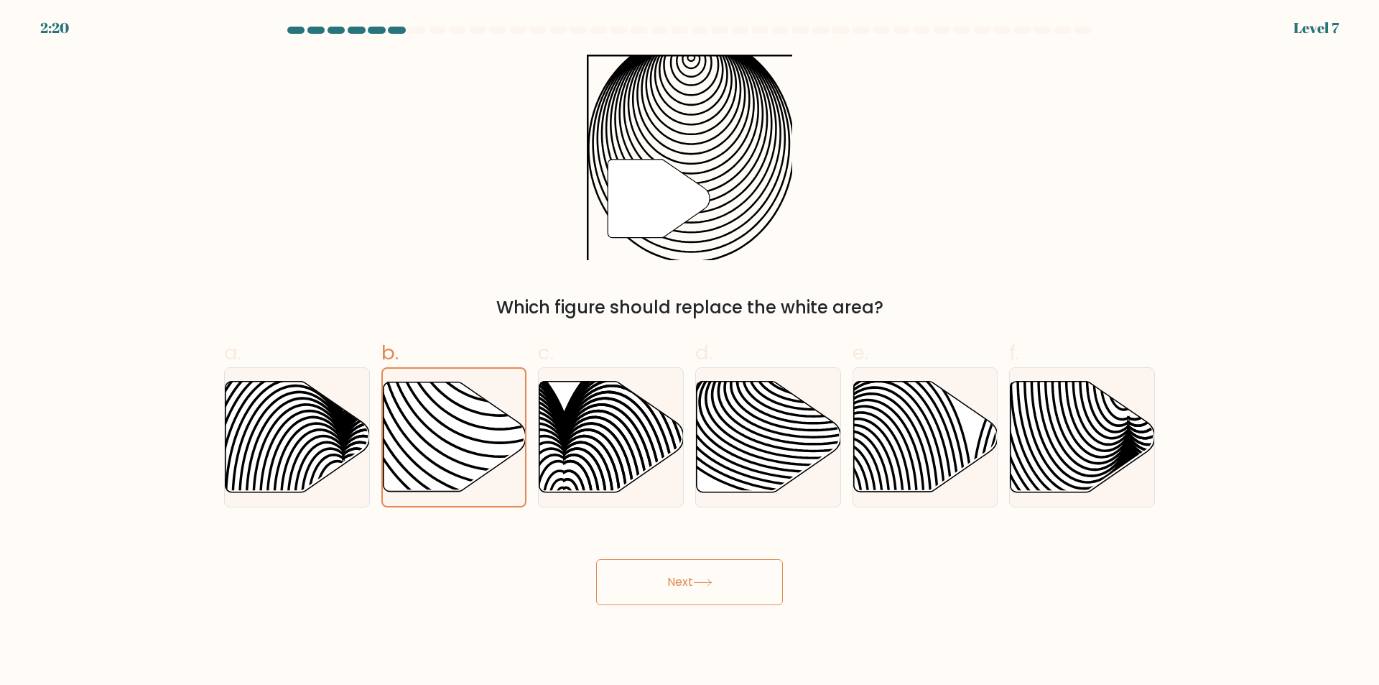
click at [726, 582] on button "Next" at bounding box center [689, 582] width 187 height 46
click at [726, 574] on button "Next" at bounding box center [689, 582] width 187 height 46
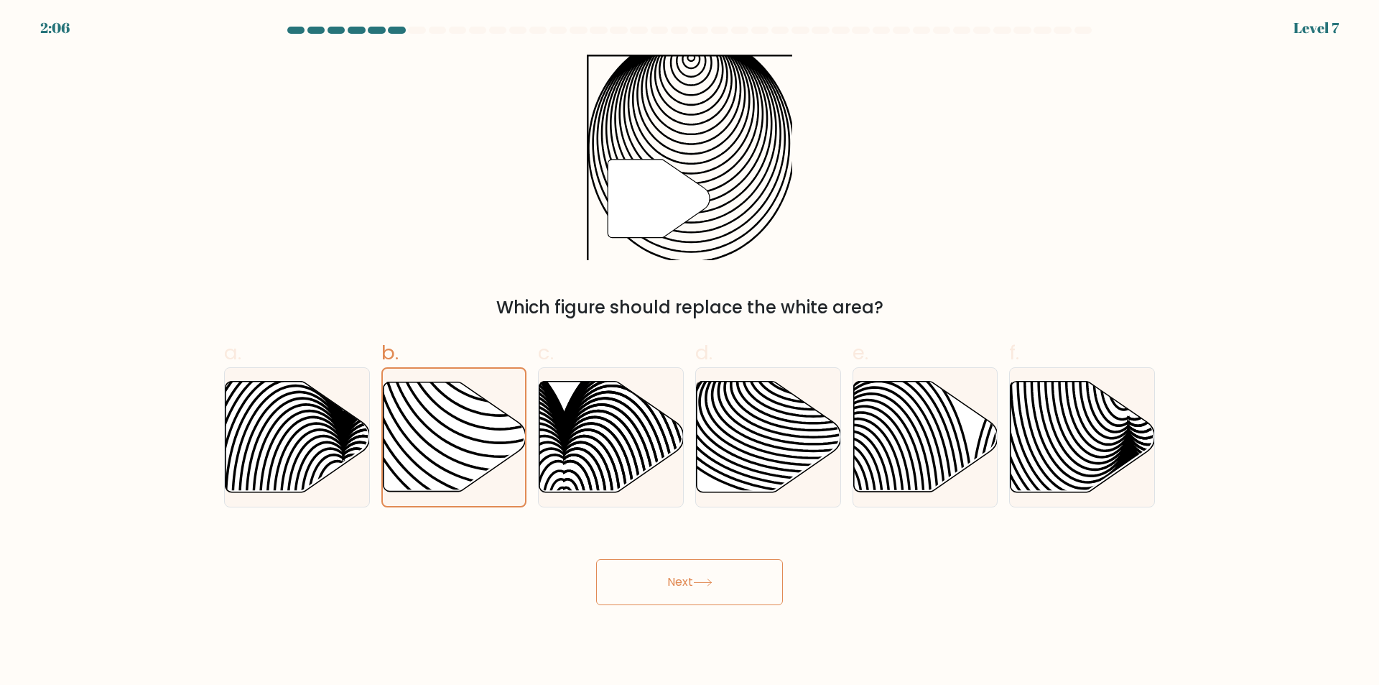
click at [726, 574] on button "Next" at bounding box center [689, 582] width 187 height 46
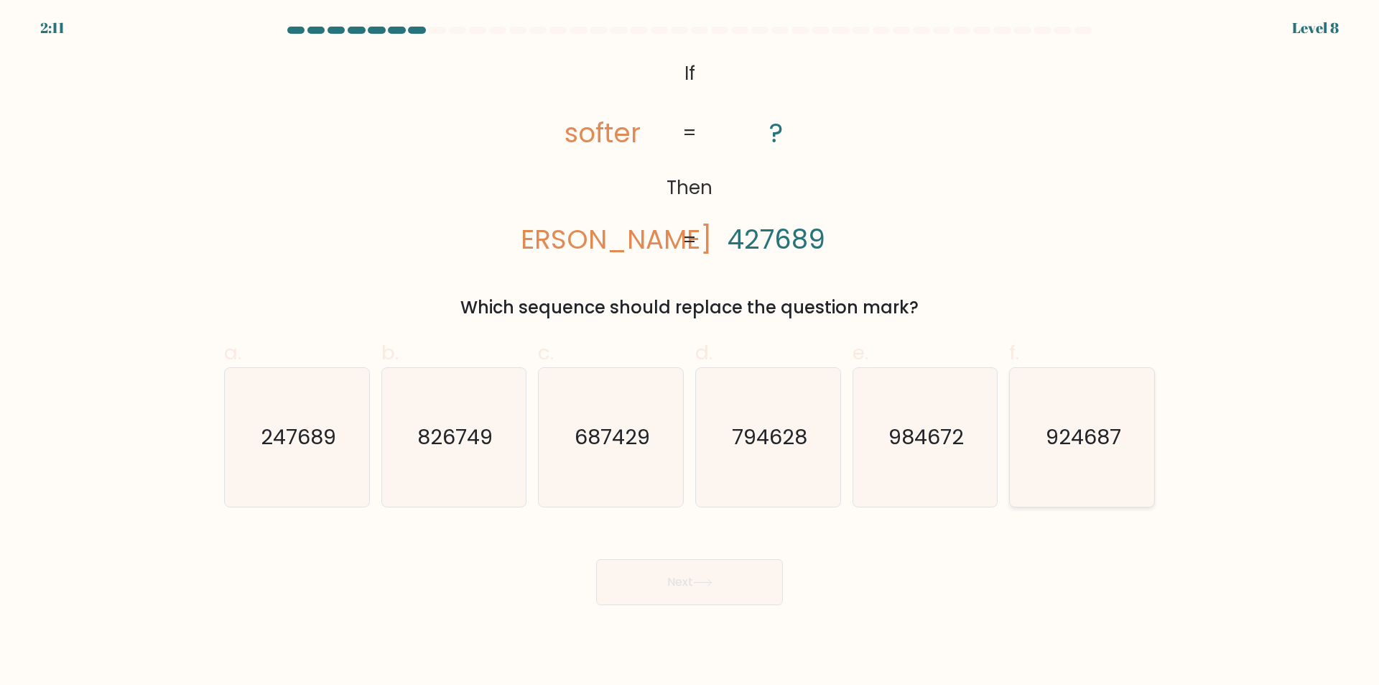
click at [1070, 450] on text "924687" at bounding box center [1083, 437] width 75 height 29
click at [690, 352] on input "f. 924687" at bounding box center [690, 347] width 1 height 9
radio input "true"
click at [744, 574] on button "Next" at bounding box center [689, 582] width 187 height 46
click at [719, 573] on button "Next" at bounding box center [689, 582] width 187 height 46
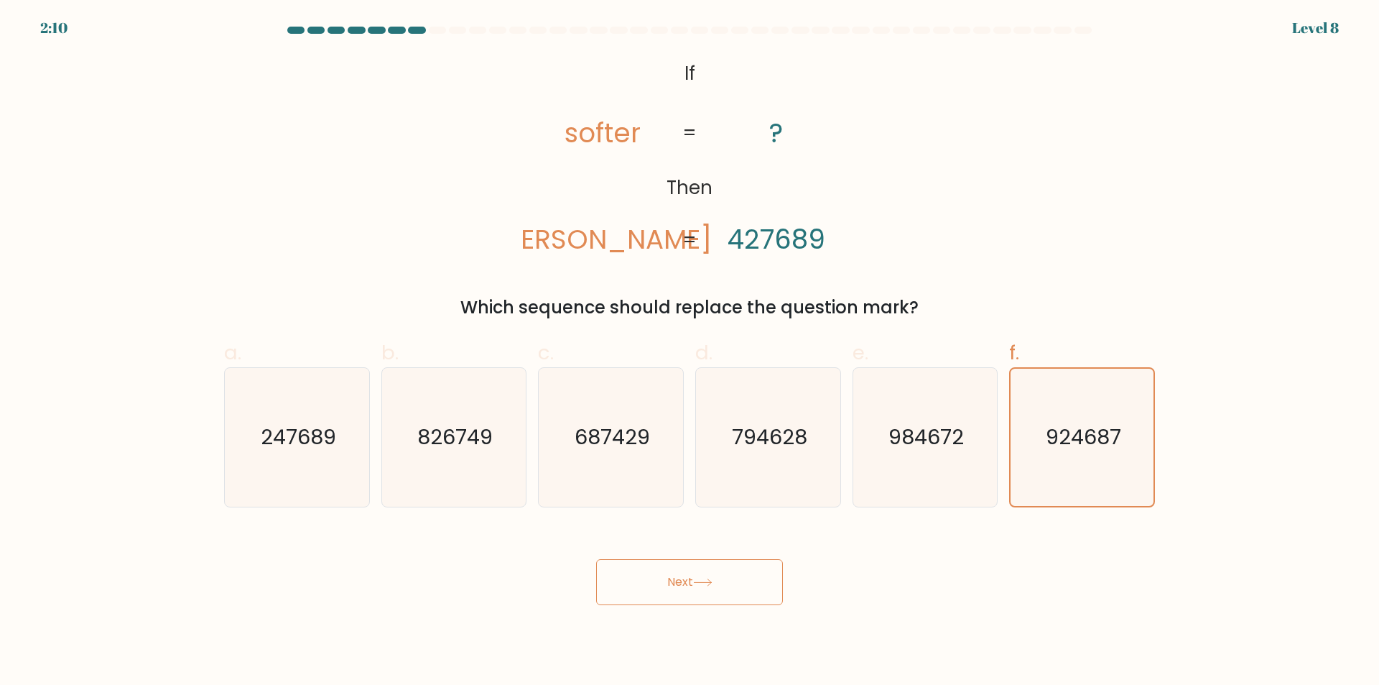
click at [719, 573] on button "Next" at bounding box center [689, 582] width 187 height 46
click at [697, 581] on button "Next" at bounding box center [689, 582] width 187 height 46
click at [698, 580] on icon at bounding box center [702, 582] width 19 height 8
click at [699, 580] on icon at bounding box center [702, 582] width 19 height 8
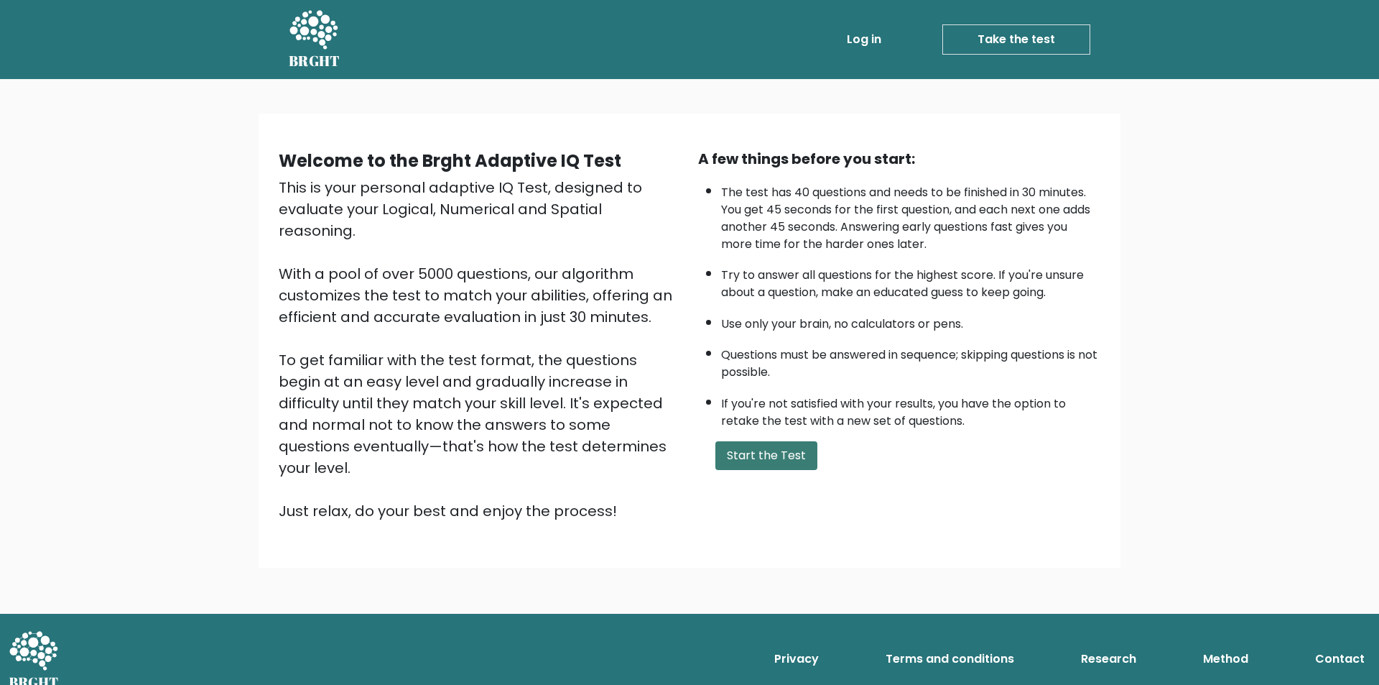
drag, startPoint x: 0, startPoint y: 0, endPoint x: 780, endPoint y: 453, distance: 901.9
click at [780, 453] on button "Start the Test" at bounding box center [766, 455] width 102 height 29
click at [777, 450] on button "Start the Test" at bounding box center [766, 455] width 102 height 29
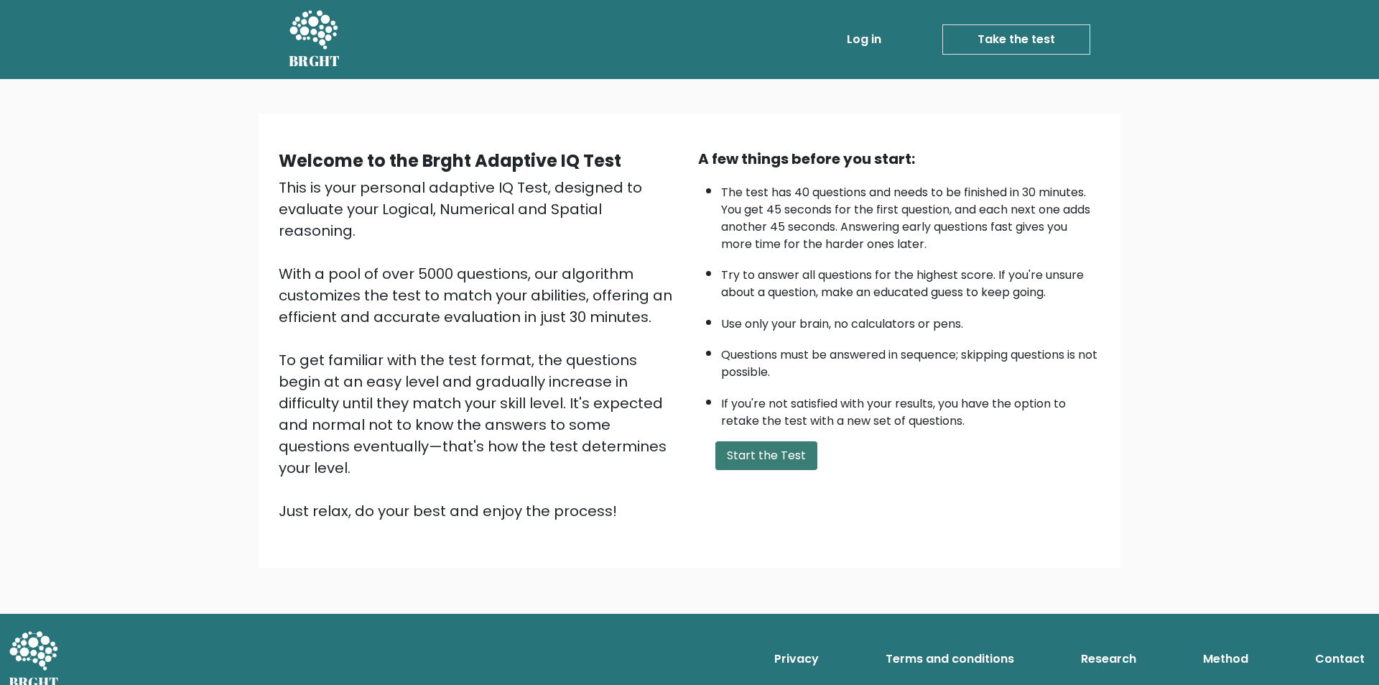
click at [777, 450] on button "Start the Test" at bounding box center [766, 455] width 102 height 29
click at [766, 446] on button "Start the Test" at bounding box center [766, 455] width 102 height 29
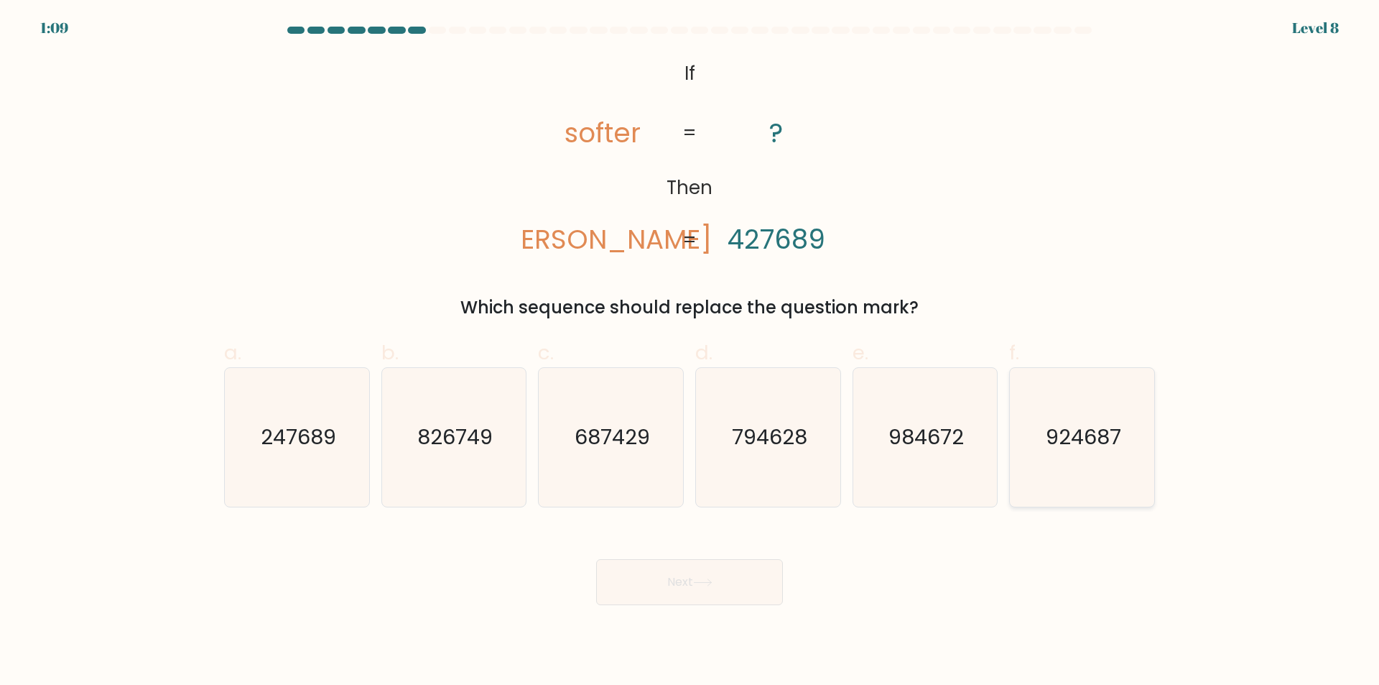
click at [1056, 432] on text "924687" at bounding box center [1083, 437] width 75 height 29
click at [690, 352] on input "f. 924687" at bounding box center [690, 347] width 1 height 9
radio input "true"
click at [728, 571] on button "Next" at bounding box center [689, 582] width 187 height 46
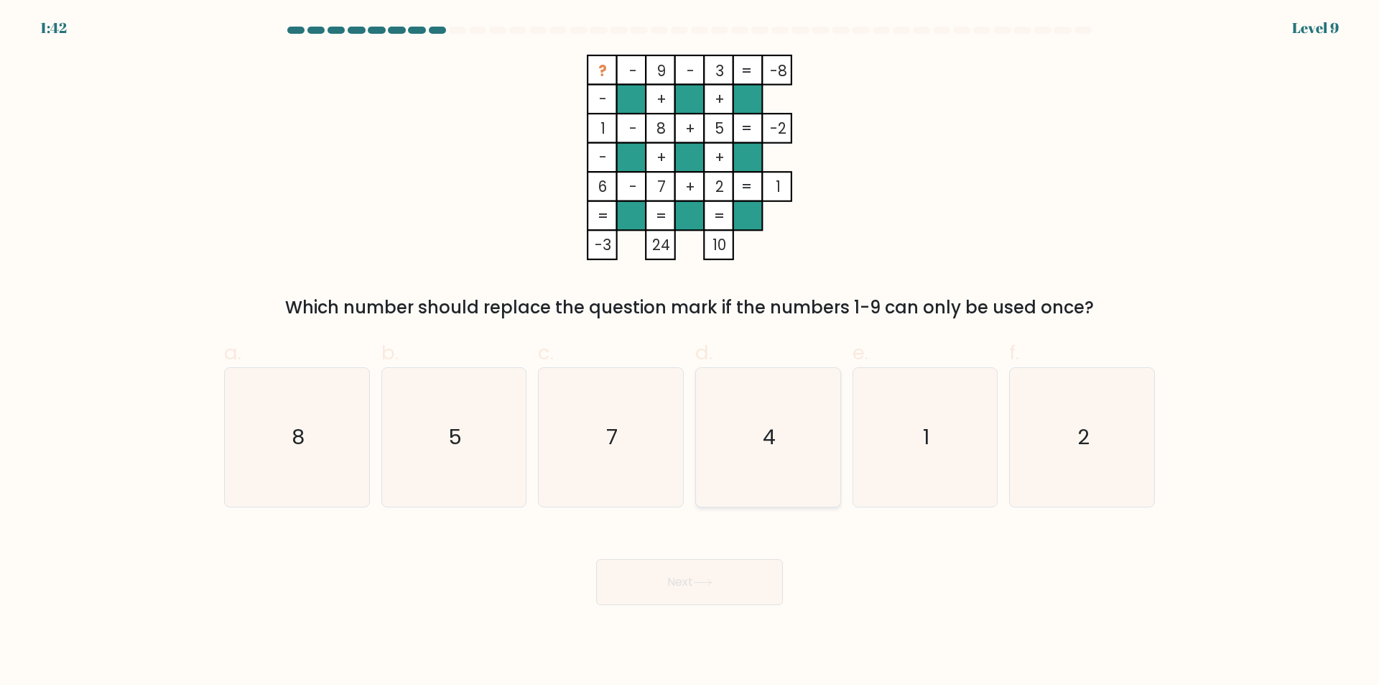
click at [797, 398] on icon "4" at bounding box center [768, 437] width 139 height 139
click at [690, 352] on input "d. 4" at bounding box center [690, 347] width 1 height 9
radio input "true"
click at [757, 586] on button "Next" at bounding box center [689, 582] width 187 height 46
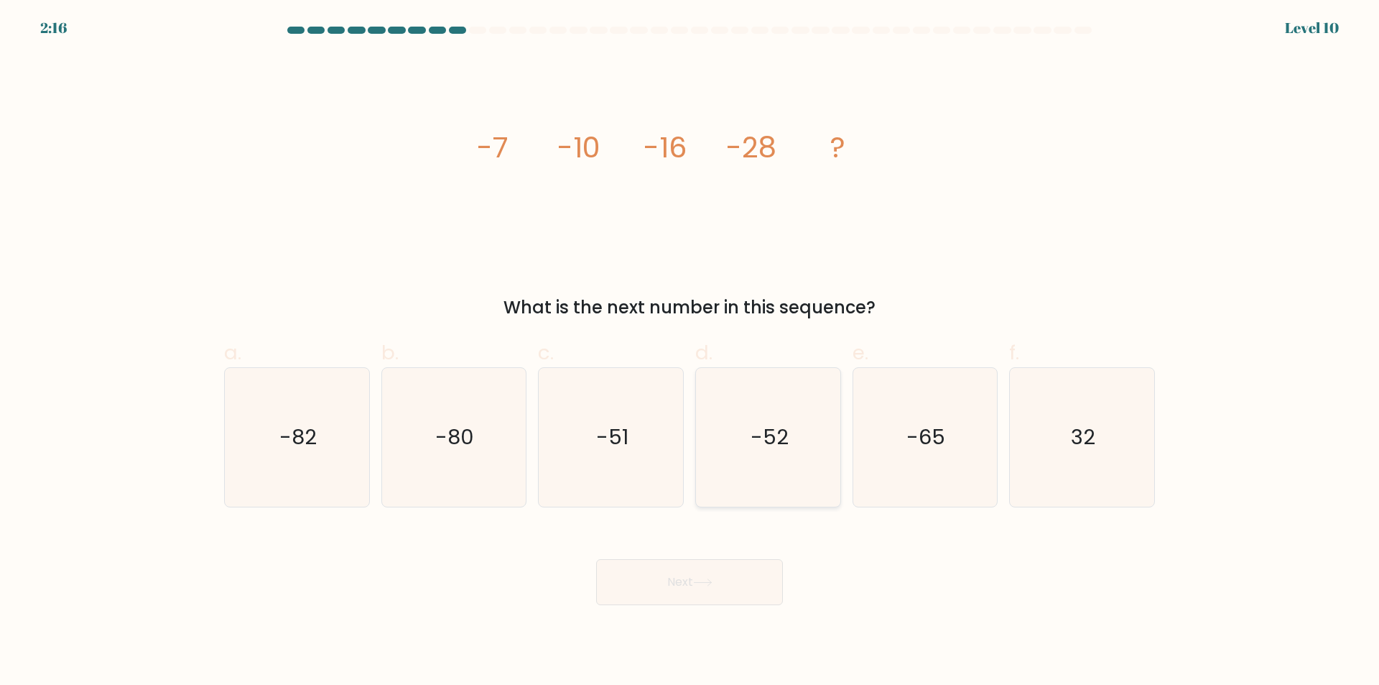
click at [756, 432] on text "-52" at bounding box center [770, 437] width 38 height 29
click at [690, 352] on input "d. -52" at bounding box center [690, 347] width 1 height 9
radio input "true"
click at [740, 583] on button "Next" at bounding box center [689, 582] width 187 height 46
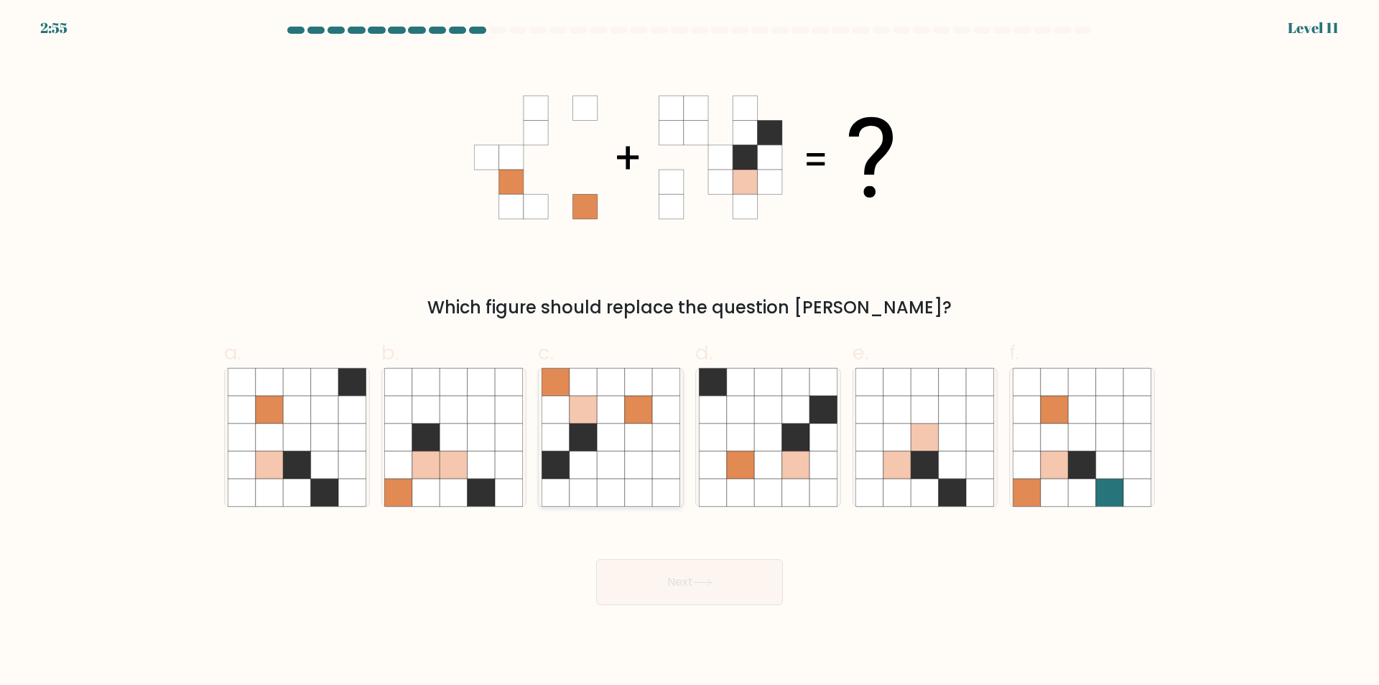
click at [598, 494] on icon at bounding box center [610, 491] width 27 height 27
click at [690, 352] on input "c." at bounding box center [690, 347] width 1 height 9
radio input "true"
click at [750, 590] on button "Next" at bounding box center [689, 582] width 187 height 46
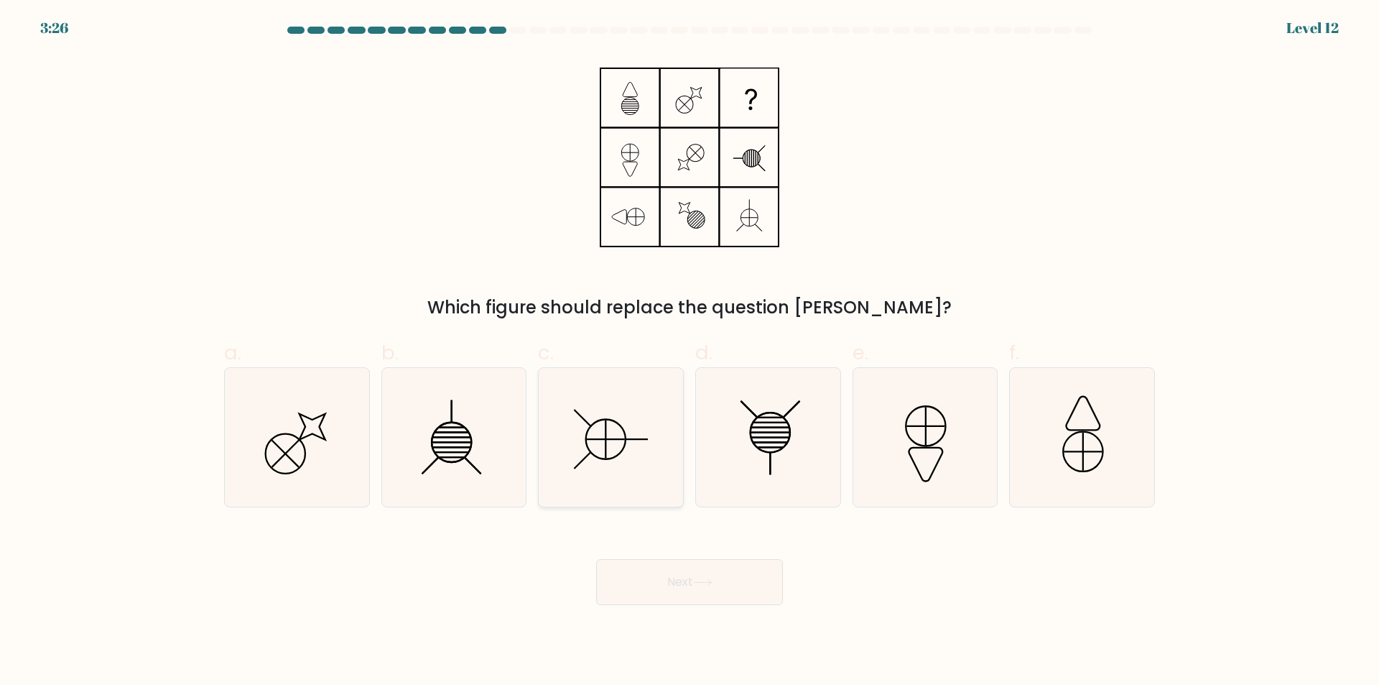
click at [603, 437] on icon at bounding box center [611, 437] width 139 height 139
click at [690, 352] on input "c." at bounding box center [690, 347] width 1 height 9
radio input "true"
click at [733, 581] on button "Next" at bounding box center [689, 582] width 187 height 46
click at [697, 579] on icon at bounding box center [702, 582] width 19 height 8
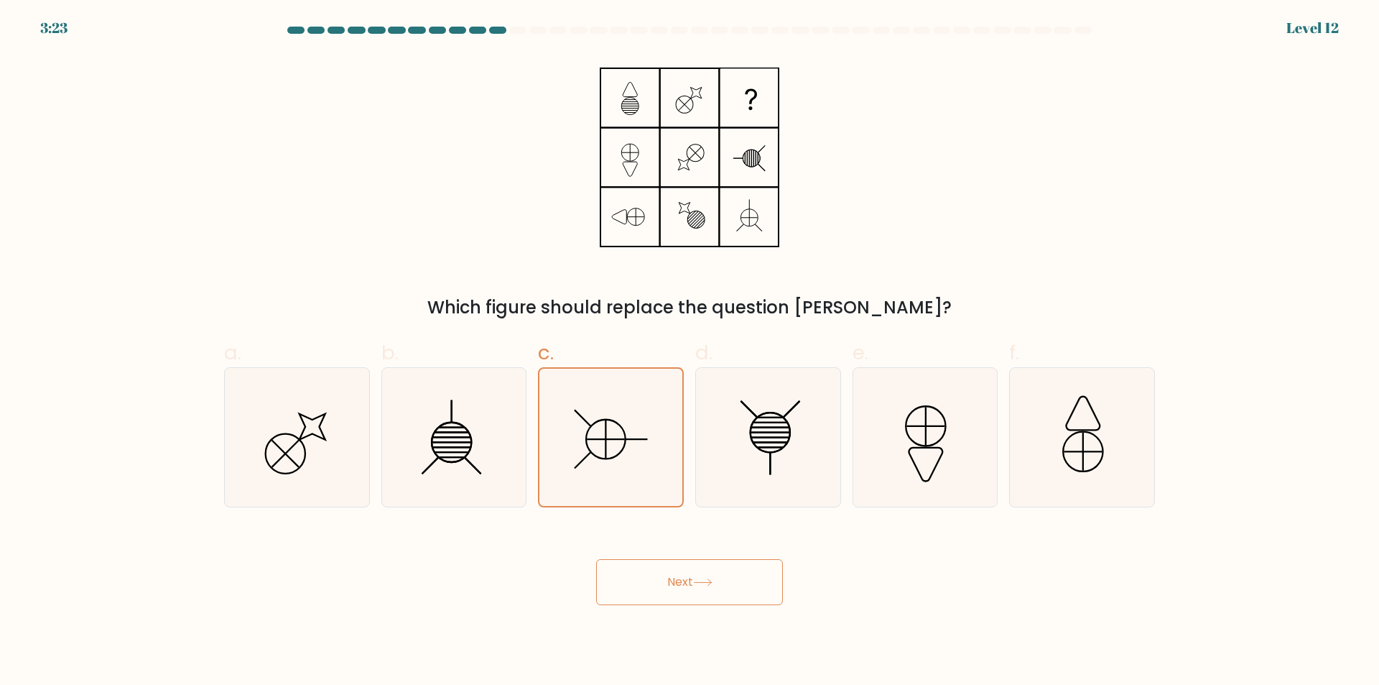
click at [697, 579] on icon at bounding box center [702, 582] width 19 height 8
click at [578, 440] on icon at bounding box center [611, 437] width 139 height 139
click at [690, 352] on input "c." at bounding box center [690, 347] width 1 height 9
radio input "true"
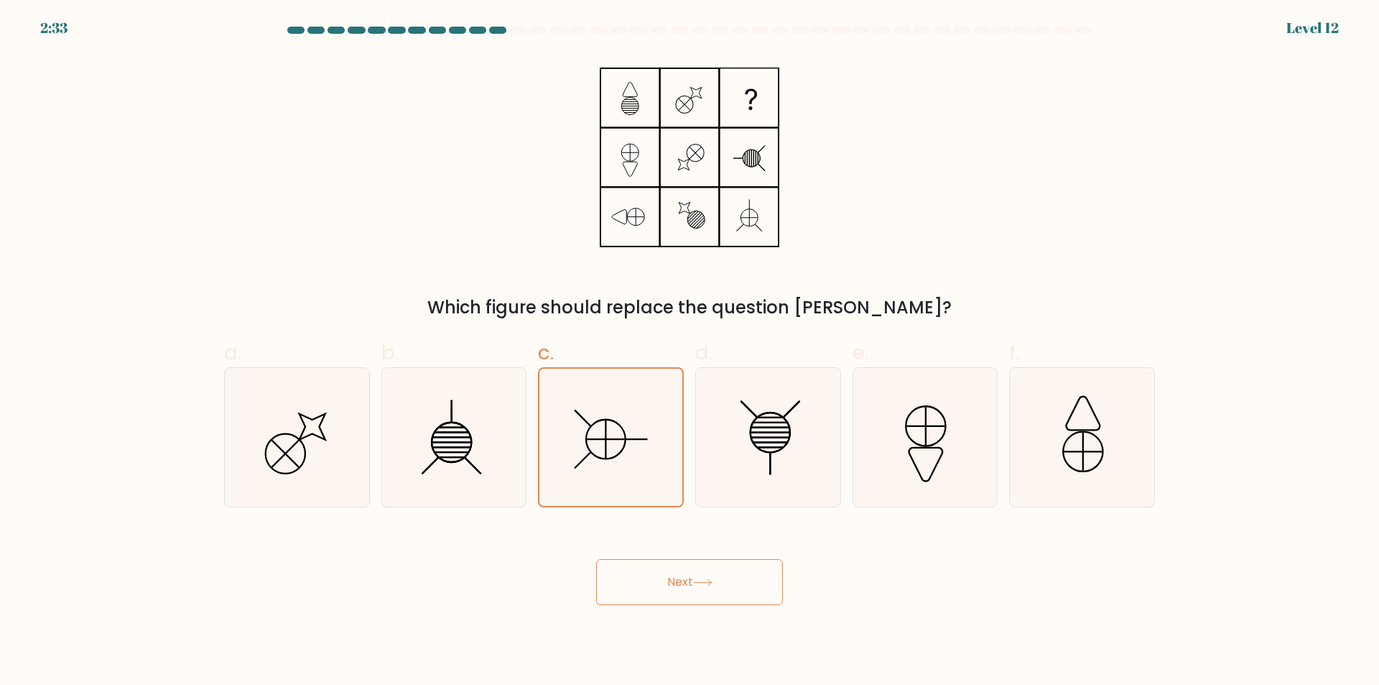
click at [733, 586] on button "Next" at bounding box center [689, 582] width 187 height 46
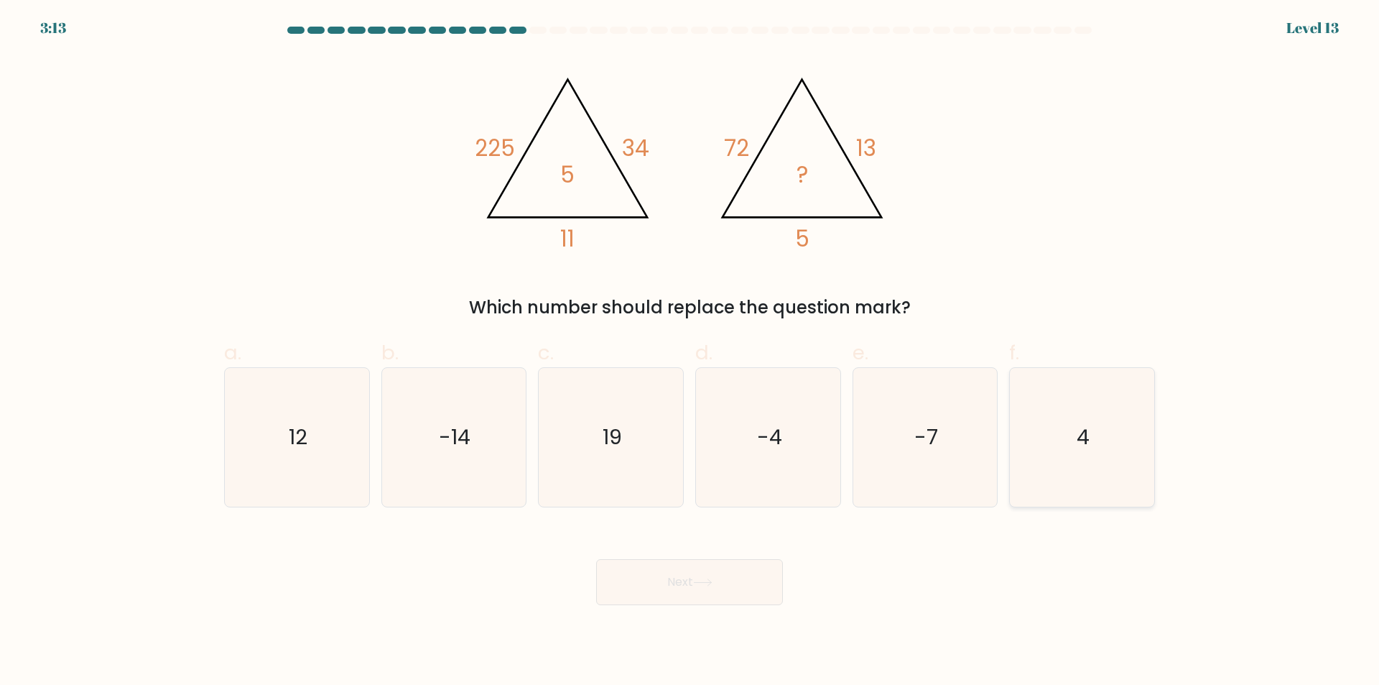
click at [1083, 434] on text "4" at bounding box center [1084, 437] width 13 height 29
click at [690, 352] on input "f. 4" at bounding box center [690, 347] width 1 height 9
radio input "true"
click at [745, 592] on button "Next" at bounding box center [689, 582] width 187 height 46
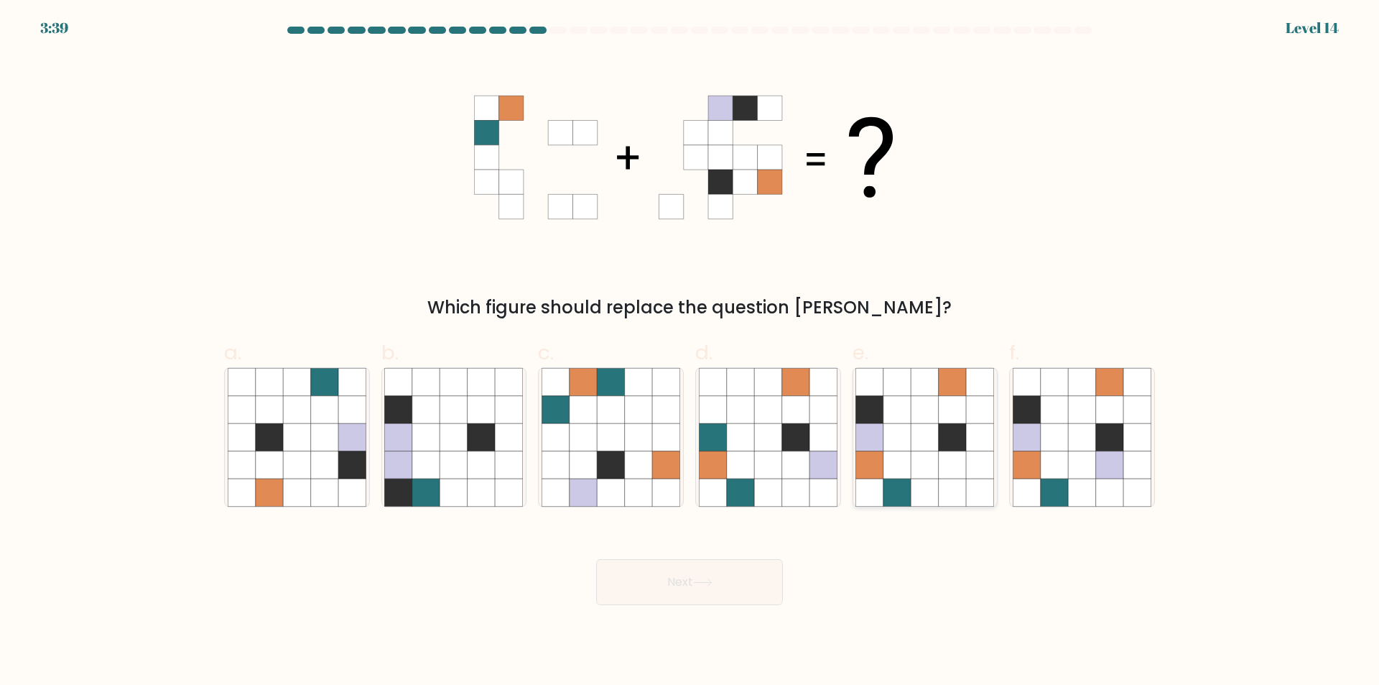
click at [912, 443] on icon at bounding box center [925, 436] width 27 height 27
click at [690, 352] on input "e." at bounding box center [690, 347] width 1 height 9
radio input "true"
click at [749, 584] on button "Next" at bounding box center [689, 582] width 187 height 46
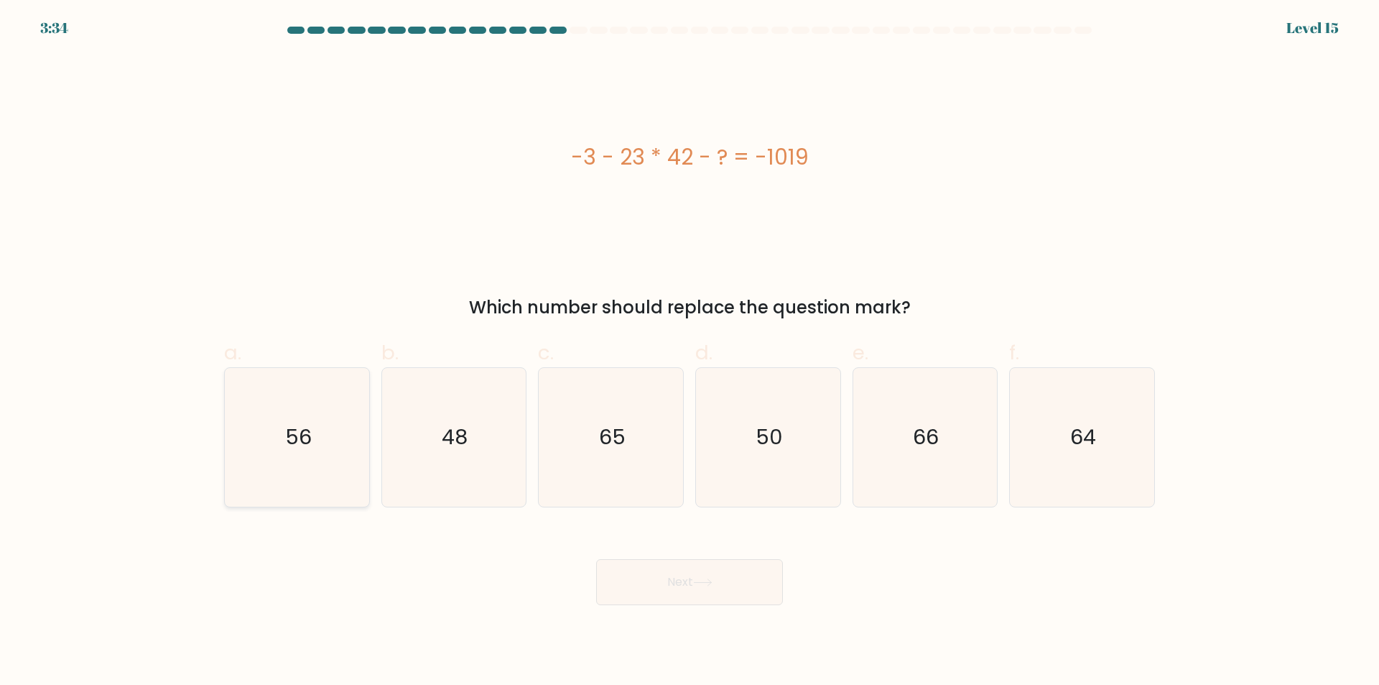
click at [314, 432] on icon "56" at bounding box center [297, 437] width 139 height 139
click at [690, 352] on input "a. 56" at bounding box center [690, 347] width 1 height 9
radio input "true"
click at [750, 588] on button "Next" at bounding box center [689, 582] width 187 height 46
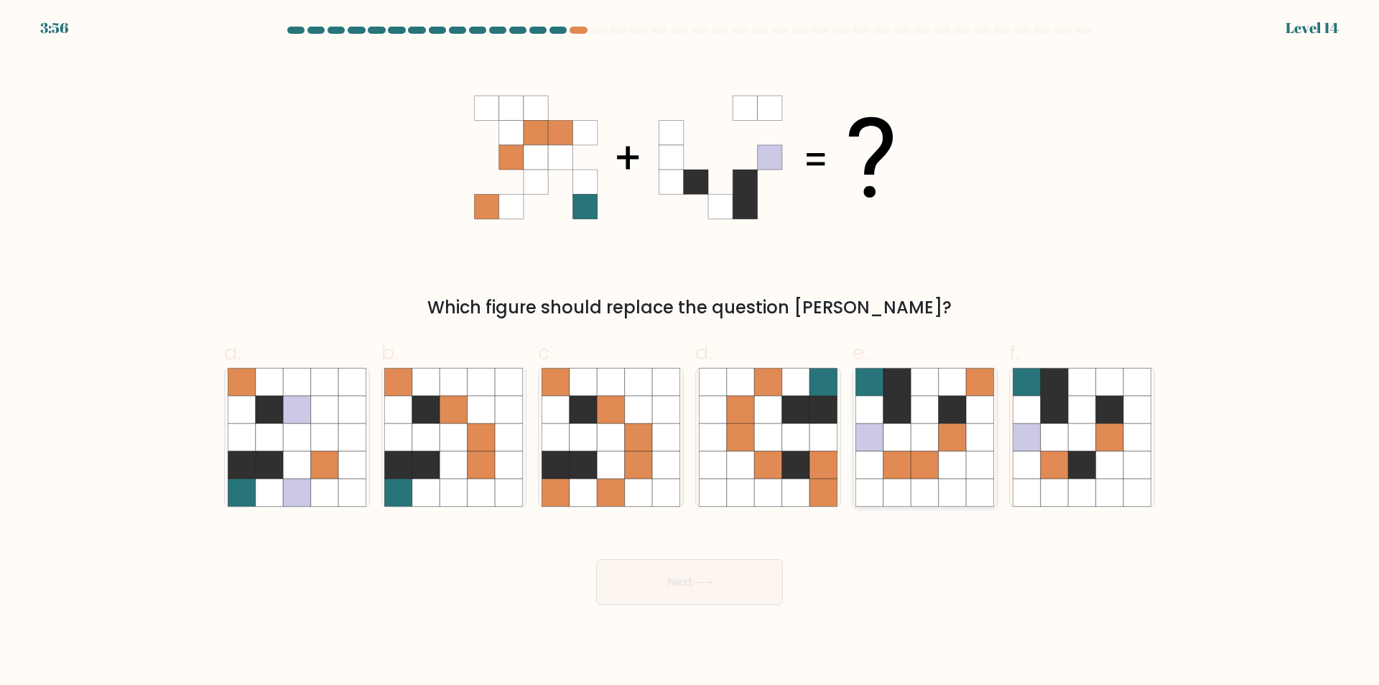
click at [946, 437] on icon at bounding box center [952, 436] width 27 height 27
click at [690, 352] on input "e." at bounding box center [690, 347] width 1 height 9
radio input "true"
click at [726, 580] on button "Next" at bounding box center [689, 582] width 187 height 46
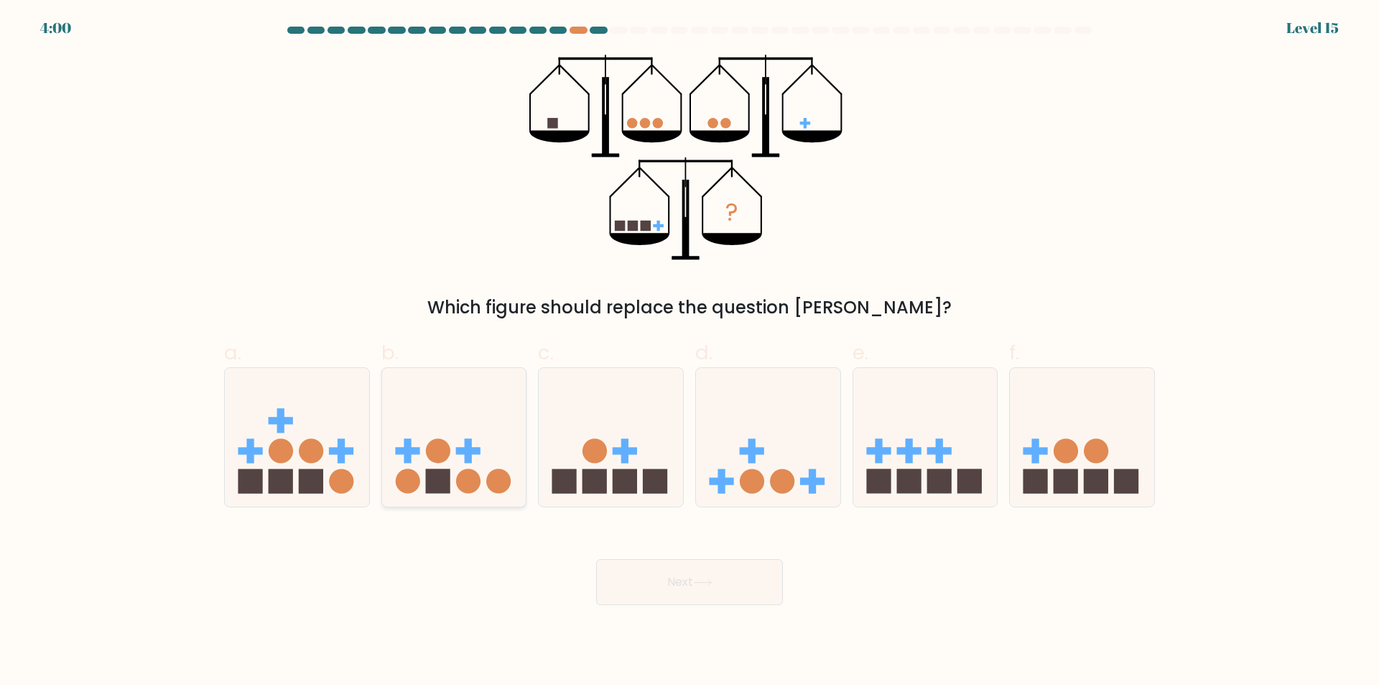
click at [455, 456] on icon at bounding box center [454, 437] width 144 height 119
click at [690, 352] on input "b." at bounding box center [690, 347] width 1 height 9
radio input "true"
click at [712, 588] on button "Next" at bounding box center [689, 582] width 187 height 46
click at [744, 574] on button "Next" at bounding box center [689, 582] width 187 height 46
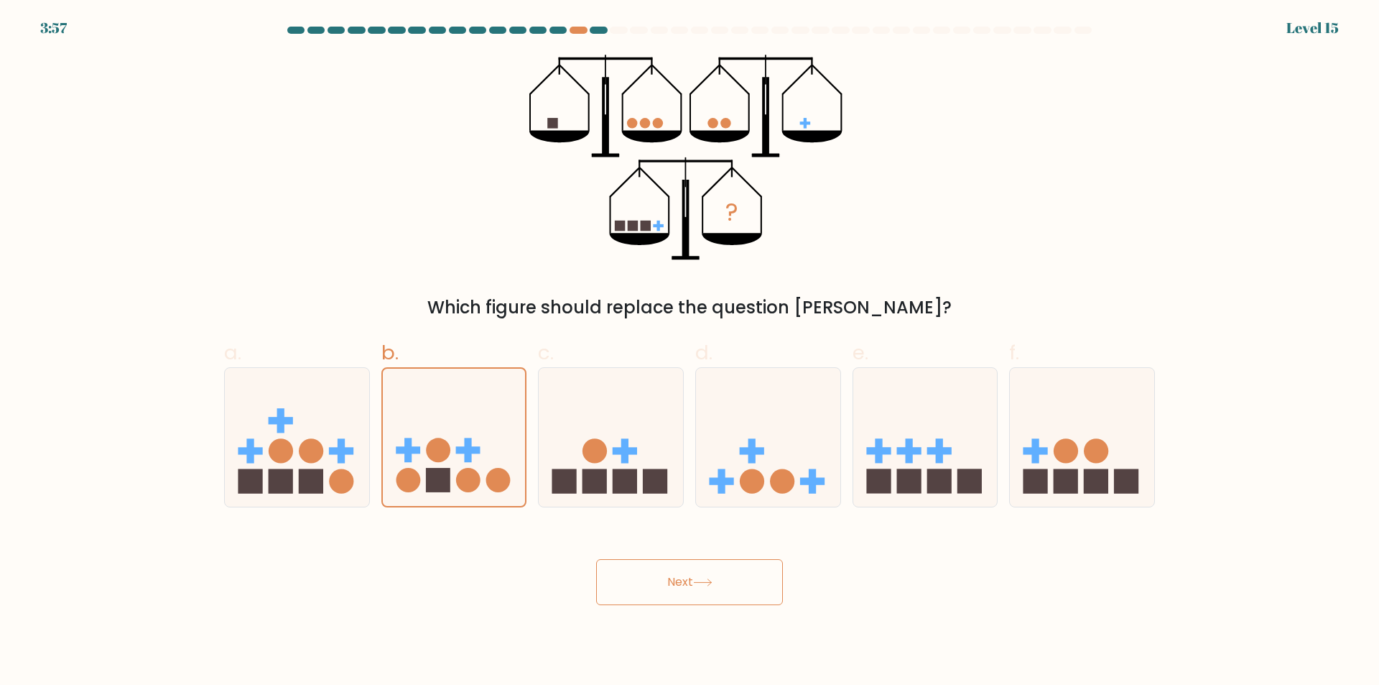
click at [744, 574] on button "Next" at bounding box center [689, 582] width 187 height 46
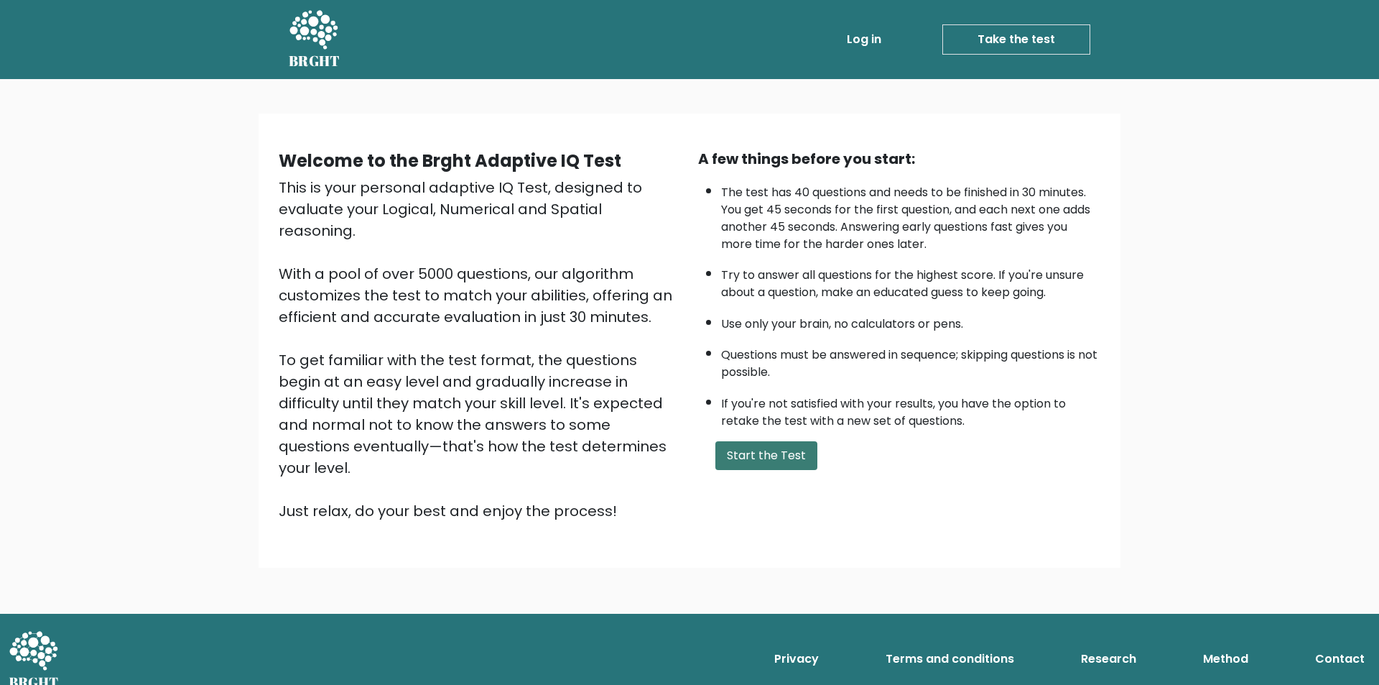
click at [777, 455] on button "Start the Test" at bounding box center [766, 455] width 102 height 29
click at [780, 457] on button "Start the Test" at bounding box center [766, 455] width 102 height 29
click at [770, 447] on button "Start the Test" at bounding box center [766, 455] width 102 height 29
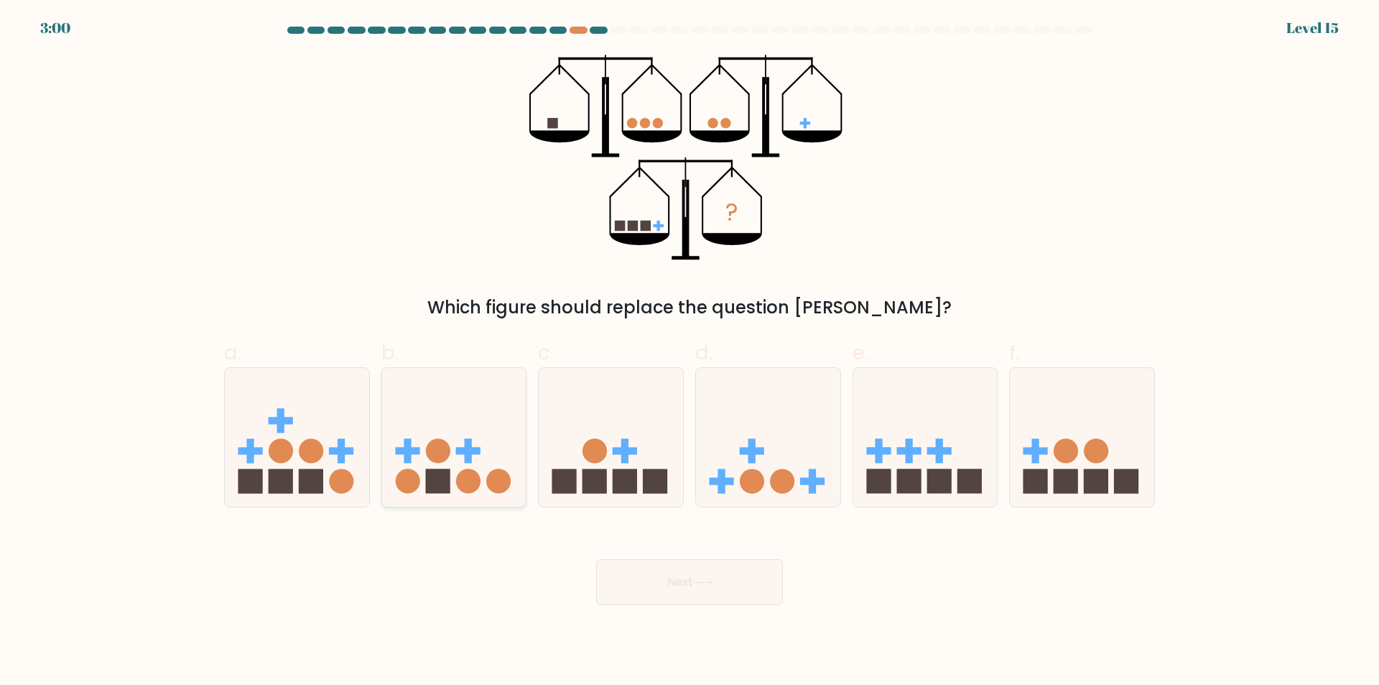
click at [491, 451] on icon at bounding box center [454, 437] width 144 height 119
click at [690, 352] on input "b." at bounding box center [690, 347] width 1 height 9
radio input "true"
click at [739, 573] on button "Next" at bounding box center [689, 582] width 187 height 46
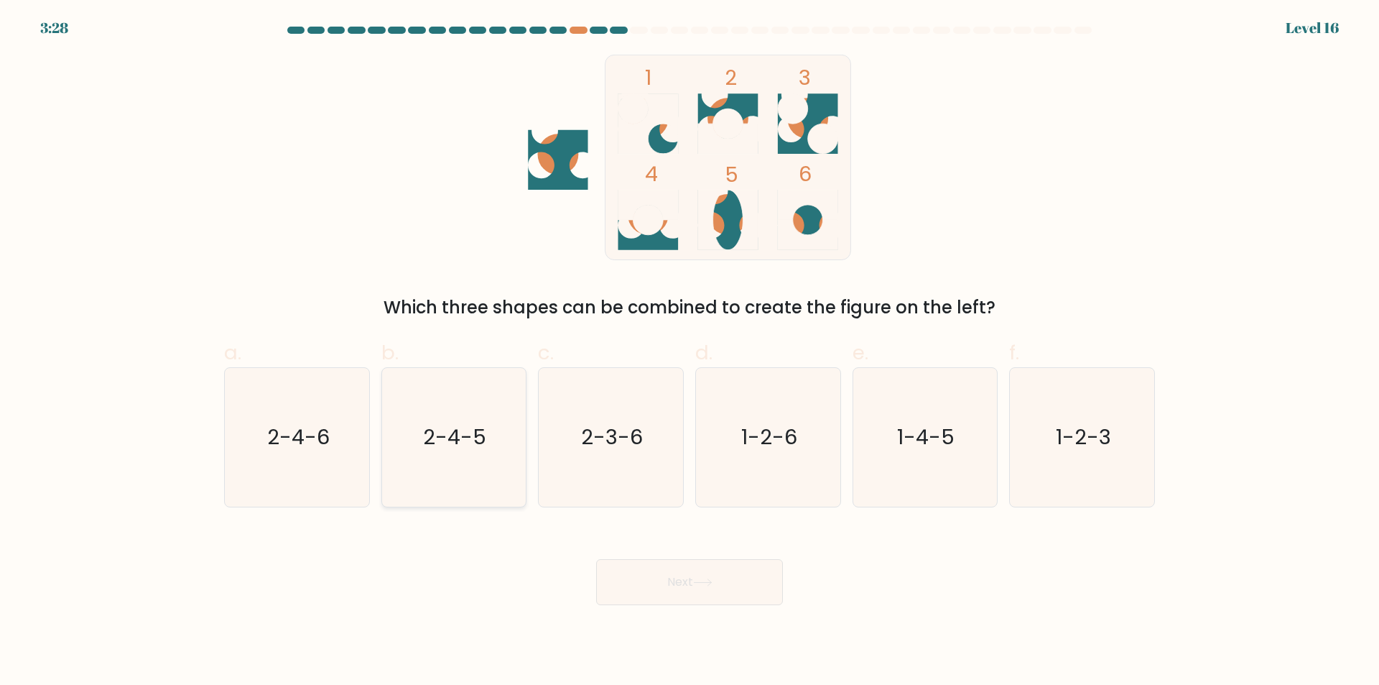
click at [446, 457] on icon "2-4-5" at bounding box center [453, 437] width 139 height 139
click at [690, 352] on input "b. 2-4-5" at bounding box center [690, 347] width 1 height 9
radio input "true"
click at [712, 580] on icon at bounding box center [702, 582] width 19 height 8
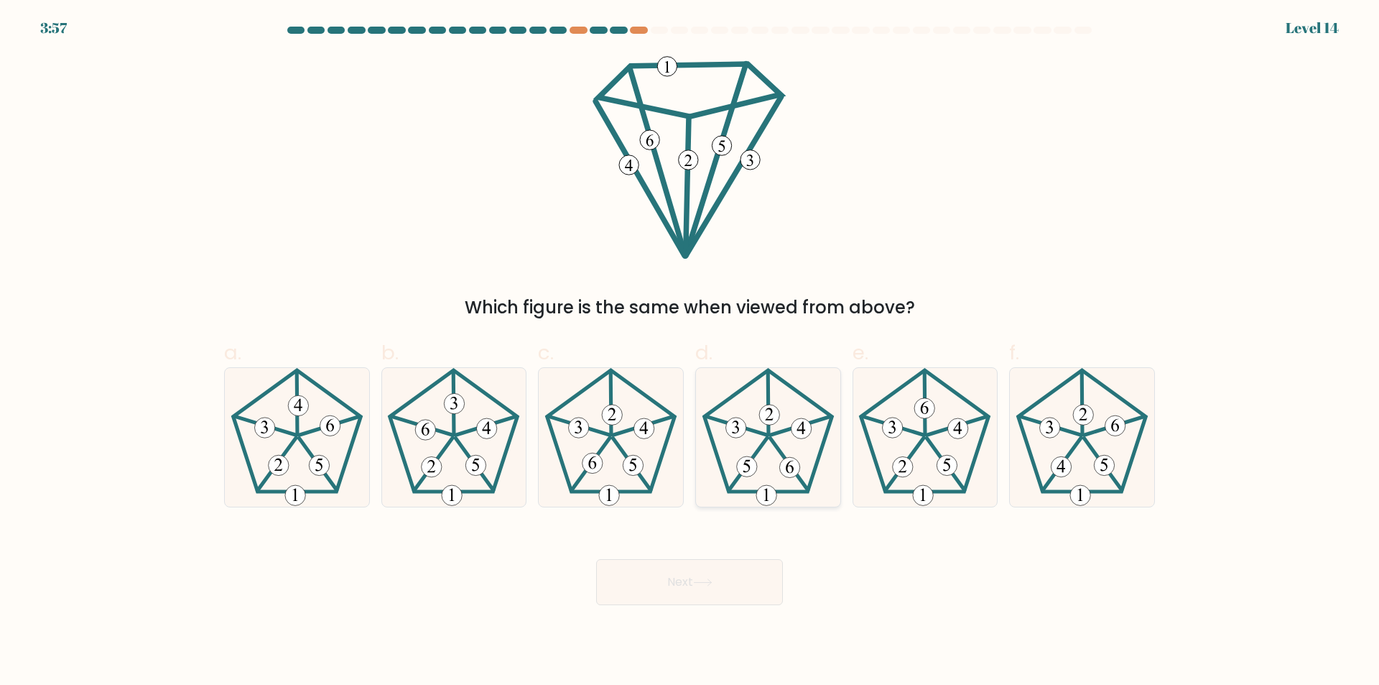
click at [770, 450] on icon at bounding box center [768, 437] width 139 height 139
click at [690, 352] on input "d." at bounding box center [690, 347] width 1 height 9
radio input "true"
click at [612, 442] on icon at bounding box center [611, 437] width 139 height 139
click at [690, 352] on input "c." at bounding box center [690, 347] width 1 height 9
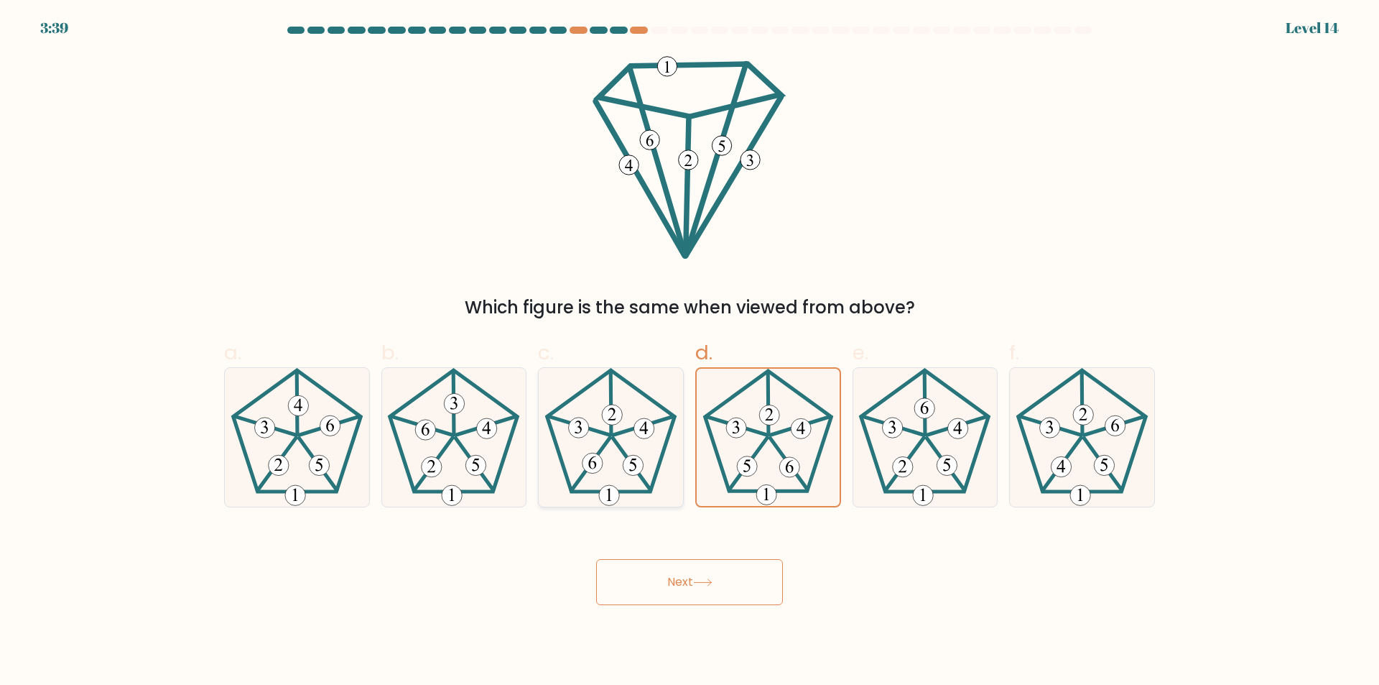
radio input "true"
click at [739, 581] on button "Next" at bounding box center [689, 582] width 187 height 46
click at [739, 580] on button "Next" at bounding box center [689, 582] width 187 height 46
click at [629, 427] on icon at bounding box center [611, 437] width 139 height 139
click at [690, 352] on input "c." at bounding box center [690, 347] width 1 height 9
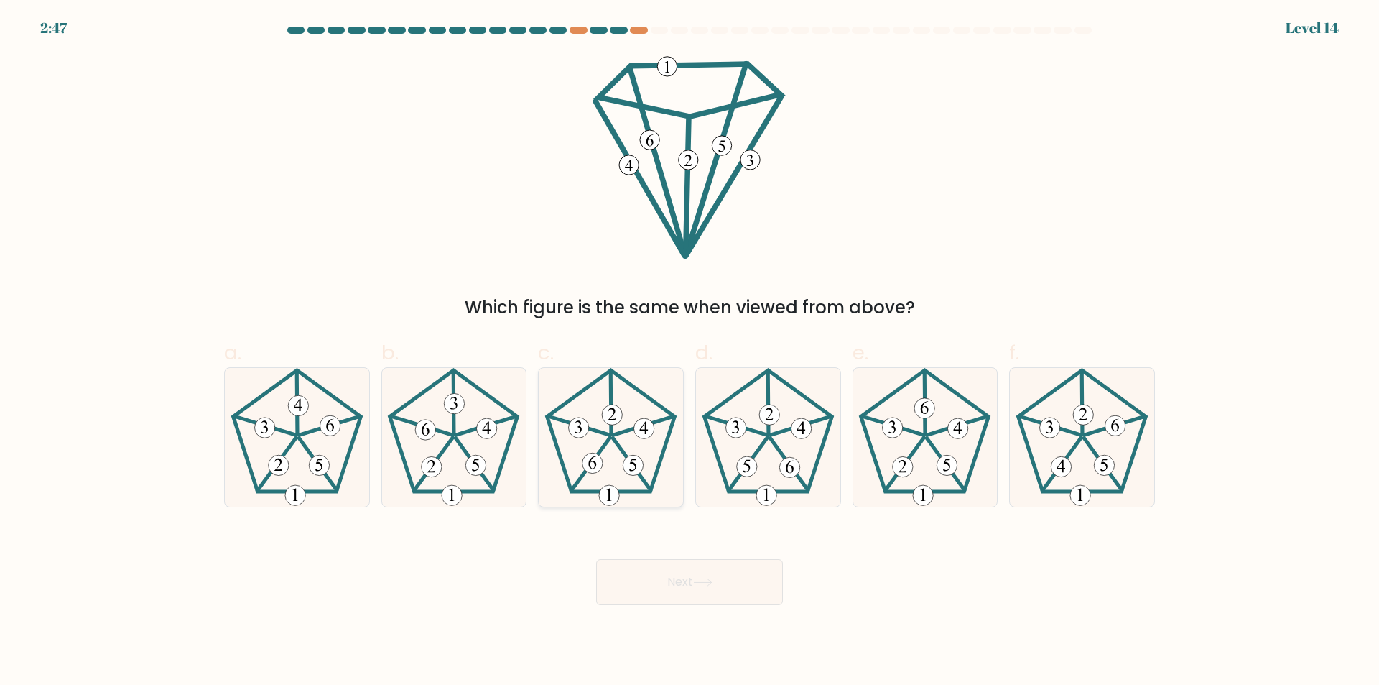
radio input "true"
click at [743, 576] on button "Next" at bounding box center [689, 582] width 187 height 46
click at [613, 570] on button "Next" at bounding box center [689, 582] width 187 height 46
